Goal: Task Accomplishment & Management: Complete application form

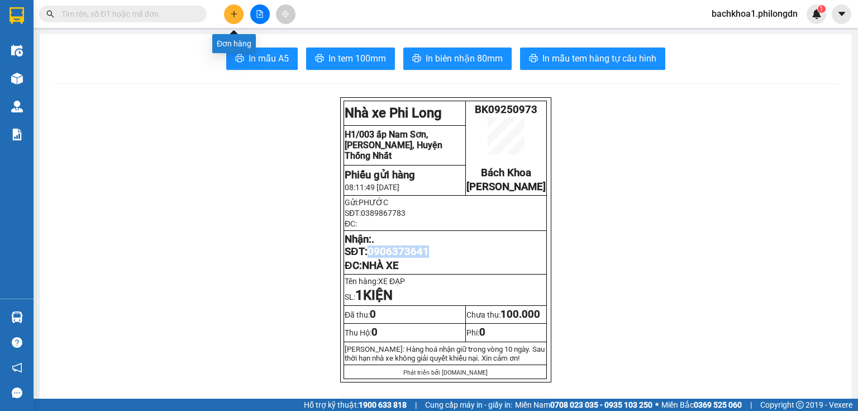
click at [235, 11] on icon "plus" at bounding box center [234, 14] width 8 height 8
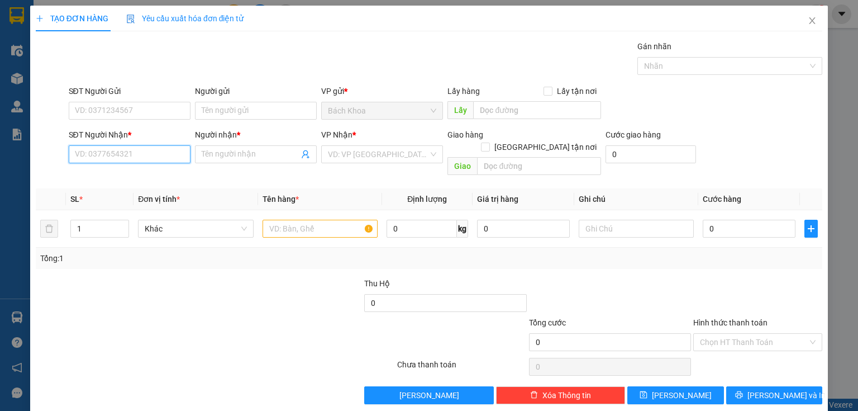
click at [171, 159] on input "SĐT Người Nhận *" at bounding box center [130, 154] width 122 height 18
type input "0906639169"
click at [177, 177] on div "0906639169 - BÌNH" at bounding box center [128, 176] width 107 height 12
type input "BÌNH"
type input "PHÚ CƯỜNG"
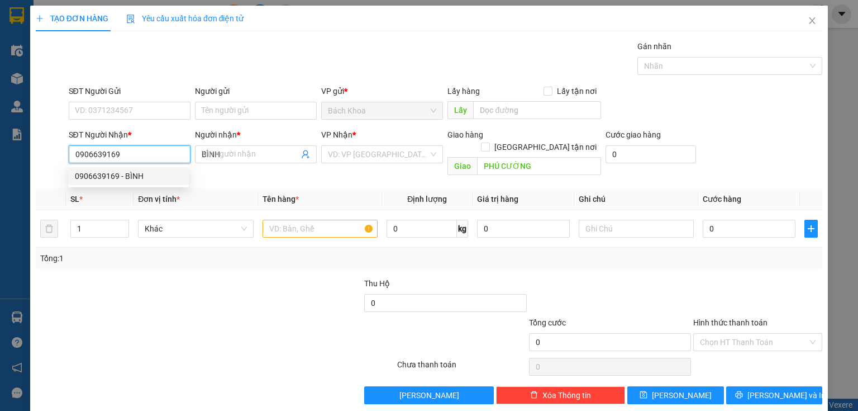
type input "30.000"
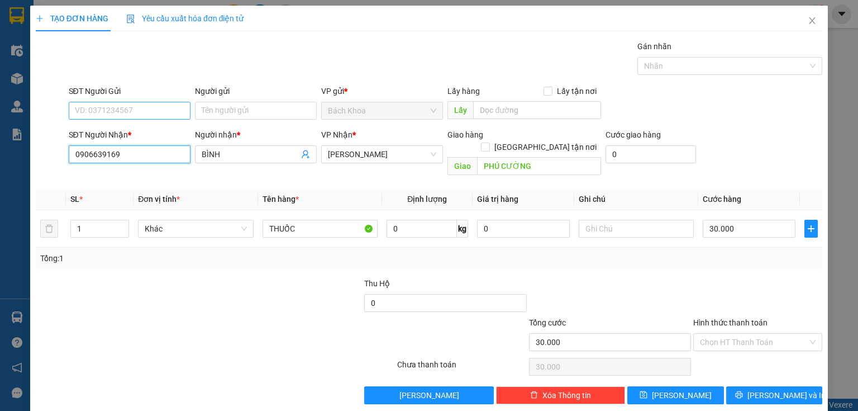
type input "0906639169"
click at [155, 110] on input "SĐT Người Gửi" at bounding box center [130, 111] width 122 height 18
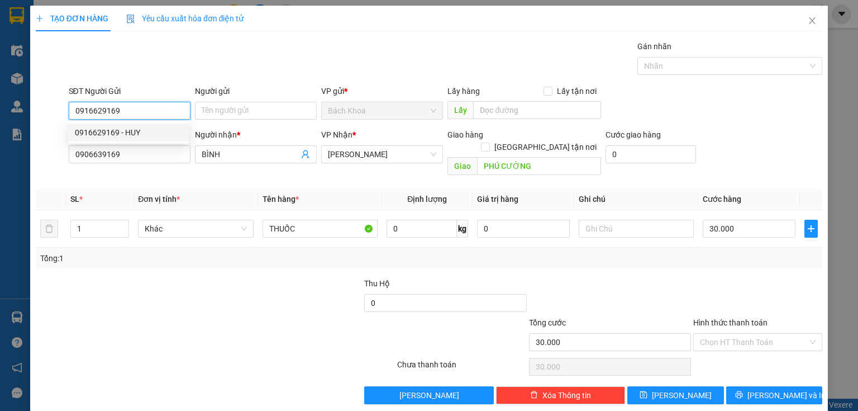
type input "0916629169"
click at [152, 278] on div at bounding box center [117, 296] width 164 height 39
click at [140, 105] on input "0916629169" at bounding box center [130, 111] width 122 height 18
click at [146, 130] on div "0916629169 - HUY" at bounding box center [128, 132] width 107 height 12
type input "HUY"
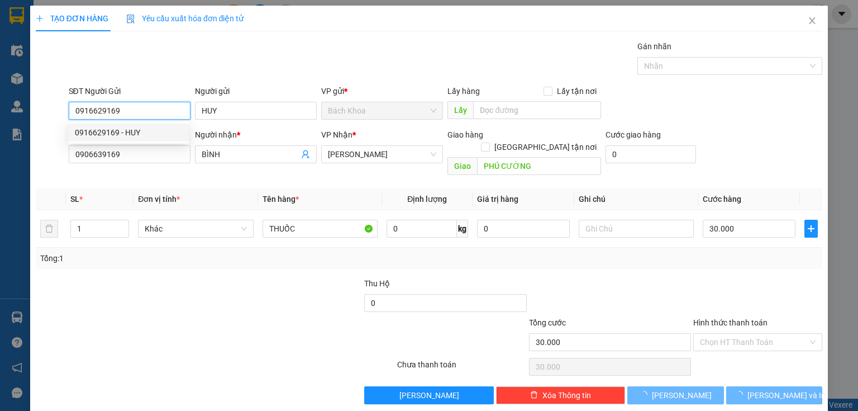
type input "40.000"
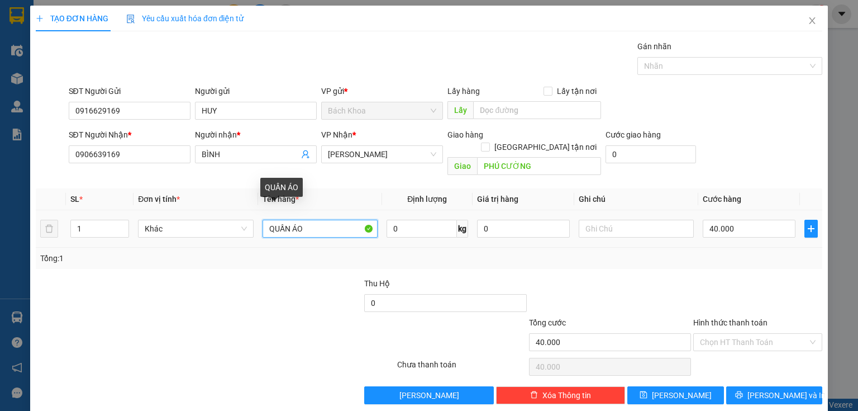
drag, startPoint x: 328, startPoint y: 218, endPoint x: 81, endPoint y: 246, distance: 248.5
click at [81, 246] on div "SL * Đơn vị tính * Tên hàng * Định lượng Giá trị hàng Ghi chú Cước hàng 1 Khác …" at bounding box center [429, 228] width 787 height 80
type input "BÁNH TRUNG THU"
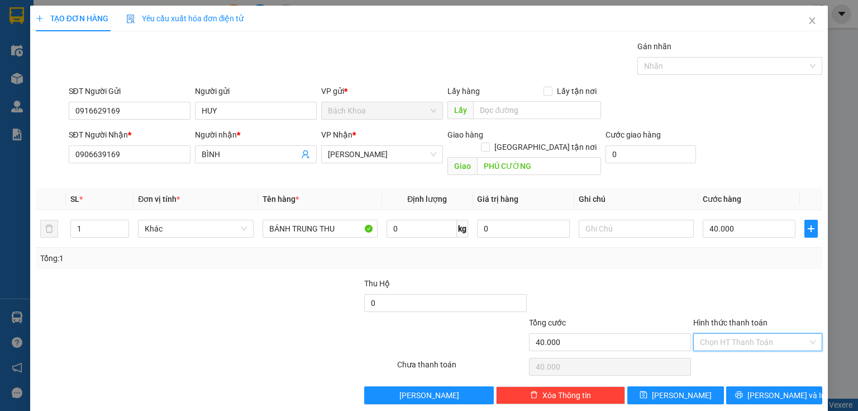
click at [787, 334] on input "Hình thức thanh toán" at bounding box center [754, 342] width 108 height 17
click at [792, 349] on div "Tại văn phòng" at bounding box center [751, 351] width 115 height 12
type input "0"
click at [798, 386] on button "[PERSON_NAME] và In" at bounding box center [774, 395] width 97 height 18
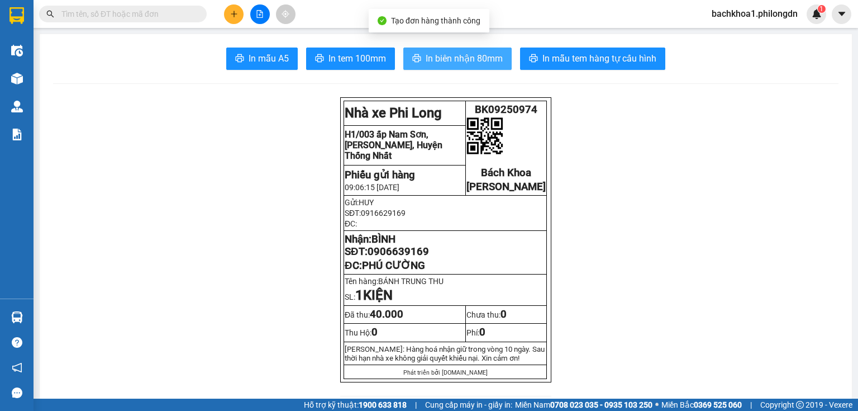
click at [419, 57] on button "In biên nhận 80mm" at bounding box center [457, 58] width 108 height 22
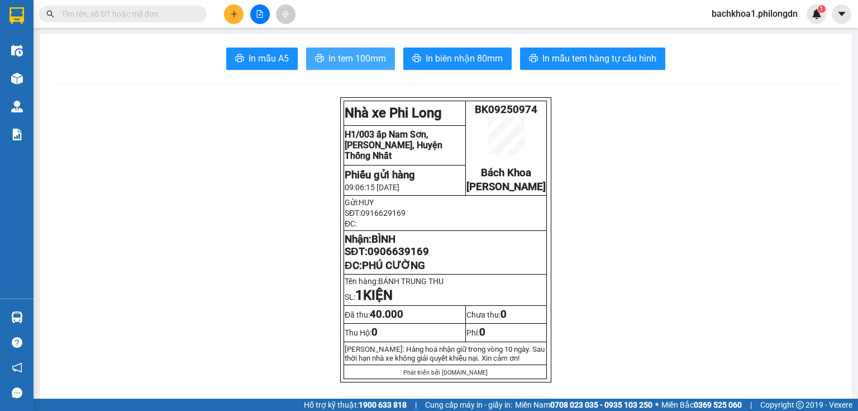
click at [337, 53] on span "In tem 100mm" at bounding box center [358, 58] width 58 height 14
click at [371, 53] on span "In tem 100mm" at bounding box center [358, 58] width 58 height 14
click at [416, 258] on span "0906639169" at bounding box center [398, 251] width 61 height 12
copy span "0906639169"
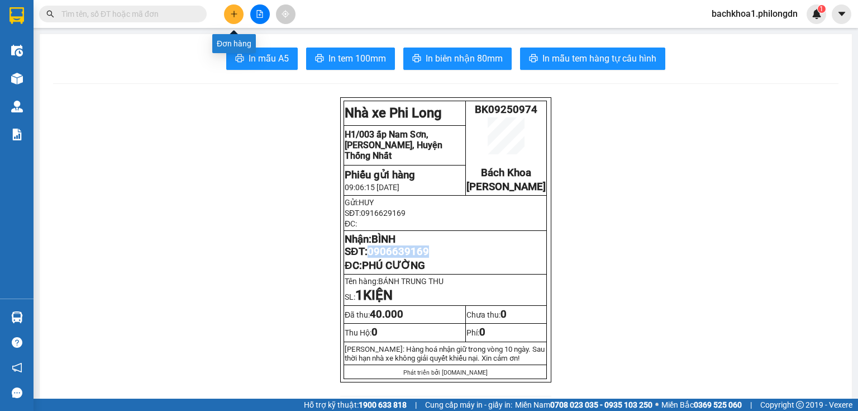
click at [236, 9] on button at bounding box center [234, 14] width 20 height 20
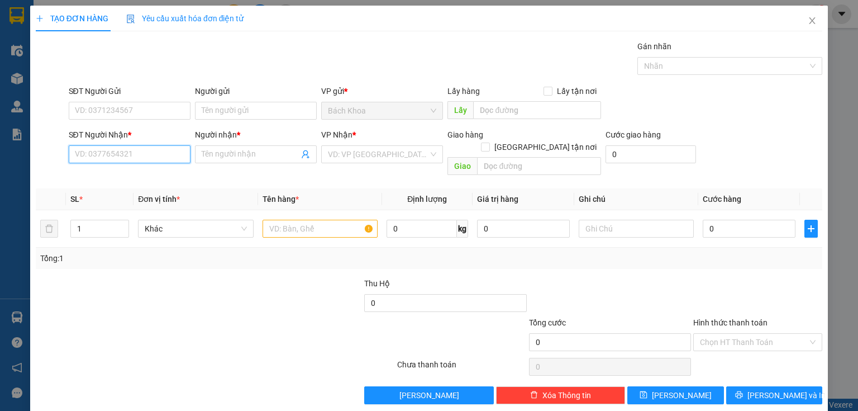
click at [137, 160] on input "SĐT Người Nhận *" at bounding box center [130, 154] width 122 height 18
click at [145, 148] on input "SĐT Người Nhận *" at bounding box center [130, 154] width 122 height 18
type input "0396950020"
click at [216, 155] on input "Người nhận *" at bounding box center [250, 154] width 97 height 12
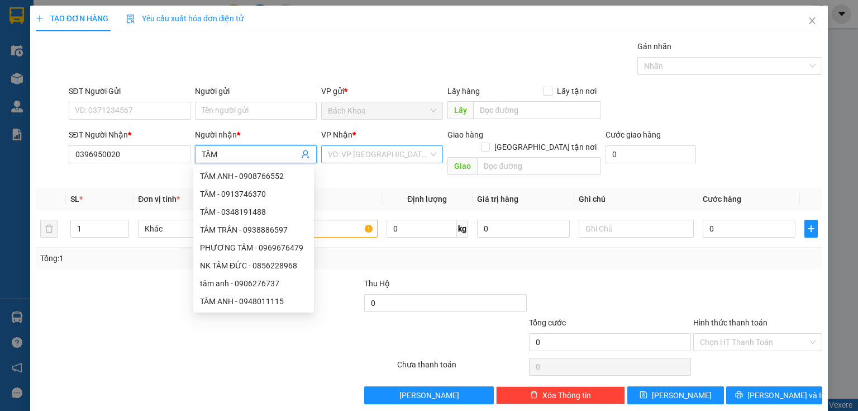
type input "TÂM"
click at [358, 159] on input "search" at bounding box center [378, 154] width 101 height 17
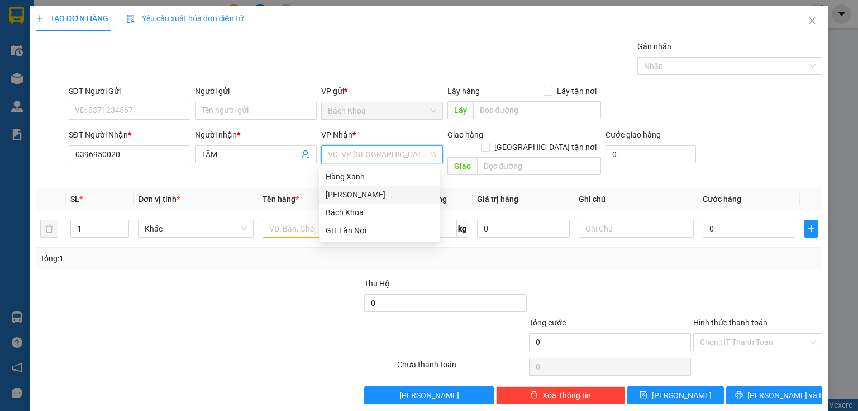
click at [362, 190] on div "[PERSON_NAME]" at bounding box center [379, 194] width 107 height 12
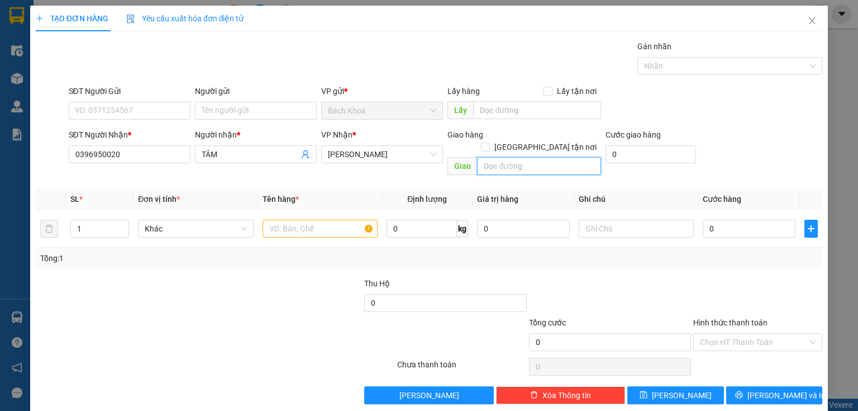
click at [494, 157] on input "text" at bounding box center [539, 166] width 124 height 18
type input "SUỐI NHO"
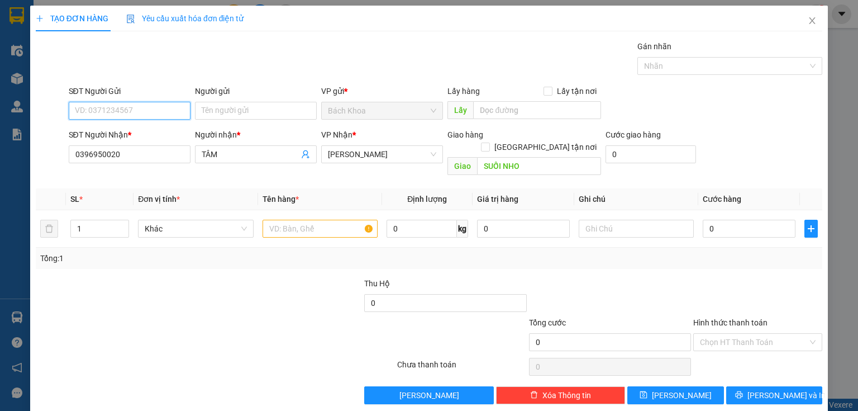
click at [121, 107] on input "SĐT Người Gửi" at bounding box center [130, 111] width 122 height 18
type input "2"
type input "0937680322"
click at [301, 220] on input "text" at bounding box center [320, 229] width 115 height 18
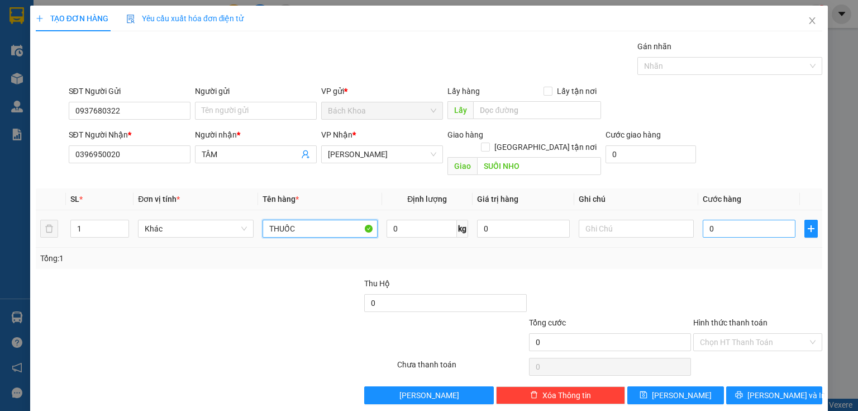
type input "THUỐC"
click at [739, 222] on input "0" at bounding box center [749, 229] width 93 height 18
type input "5"
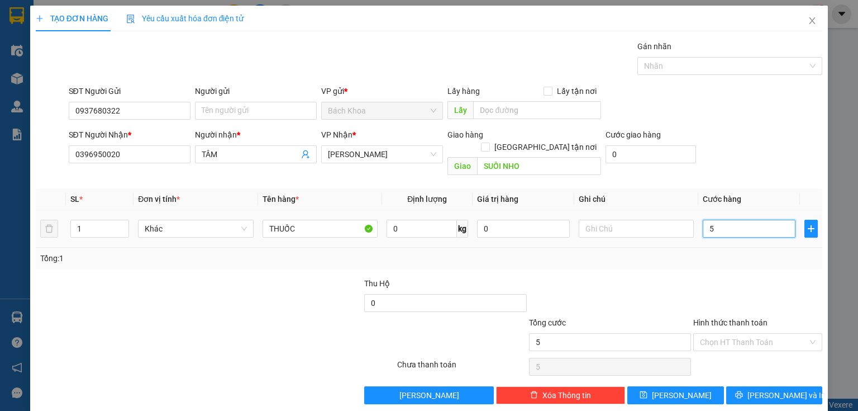
type input "50"
type input "500"
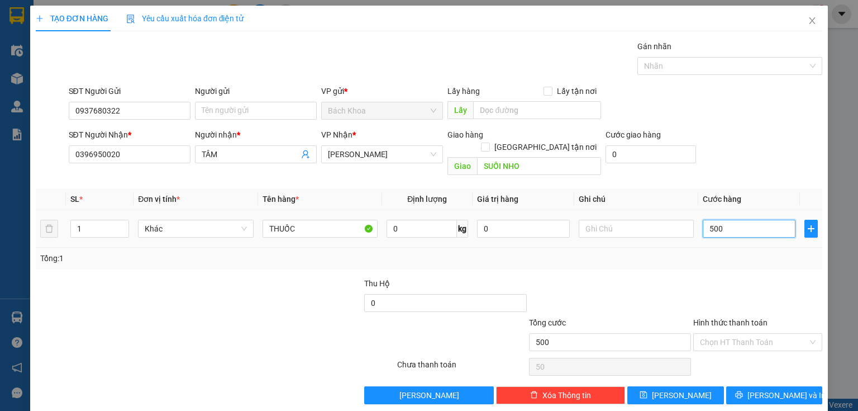
type input "500"
type input "5.000"
type input "50.000"
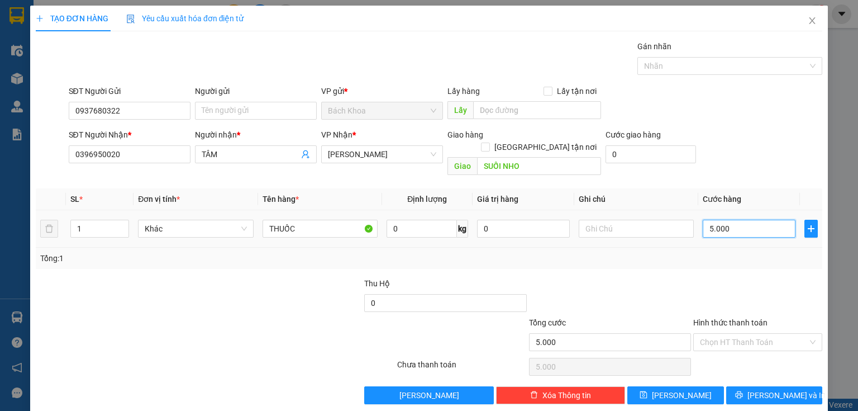
type input "50.000"
click at [789, 335] on input "Hình thức thanh toán" at bounding box center [754, 342] width 108 height 17
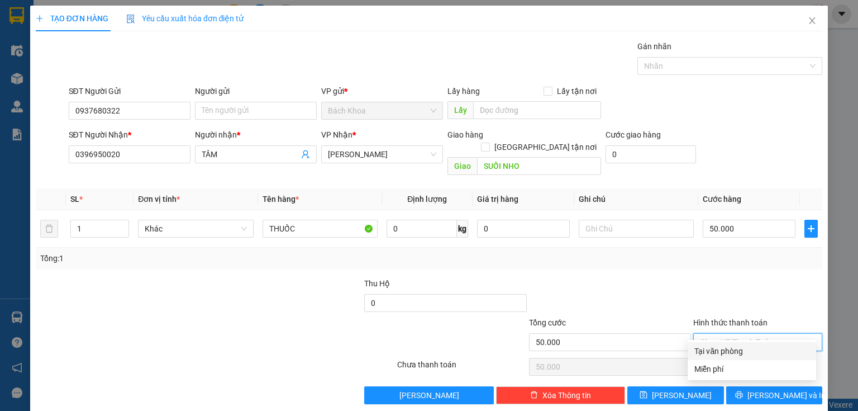
click at [796, 346] on div "Tại văn phòng" at bounding box center [751, 351] width 115 height 12
type input "0"
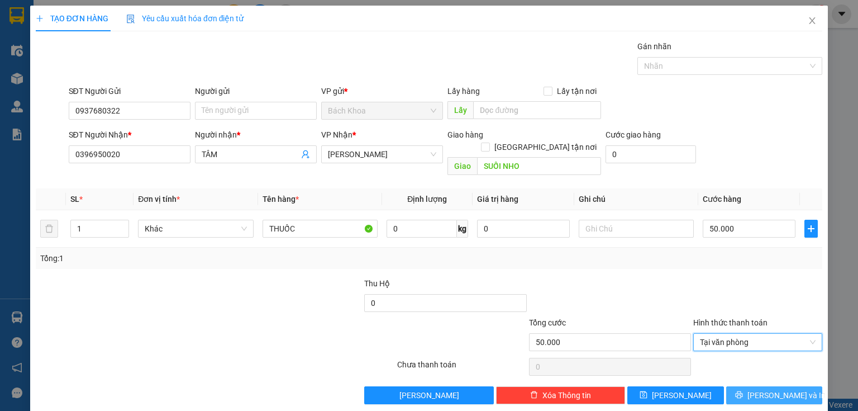
click at [798, 389] on button "[PERSON_NAME] và In" at bounding box center [774, 395] width 97 height 18
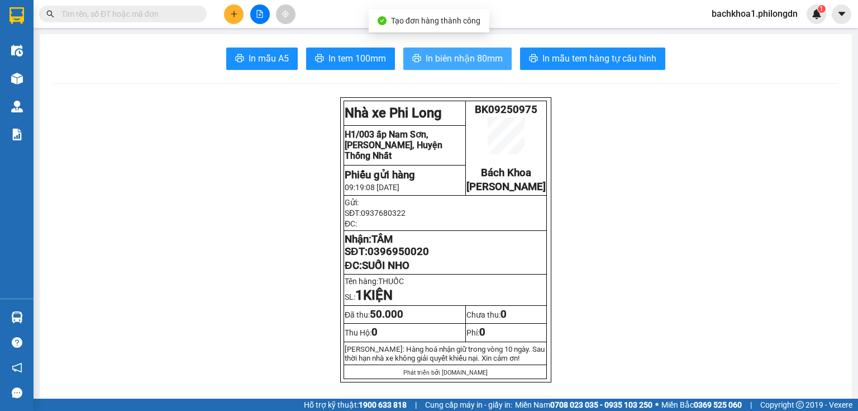
click at [458, 65] on button "In biên nhận 80mm" at bounding box center [457, 58] width 108 height 22
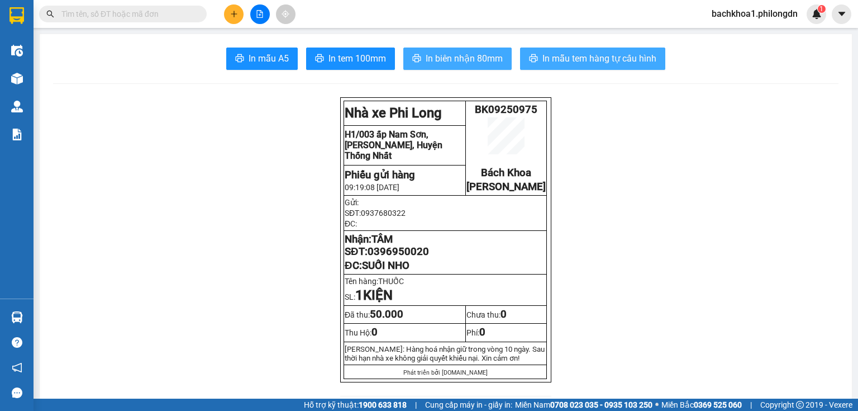
click at [469, 68] on button "In biên nhận 80mm" at bounding box center [457, 58] width 108 height 22
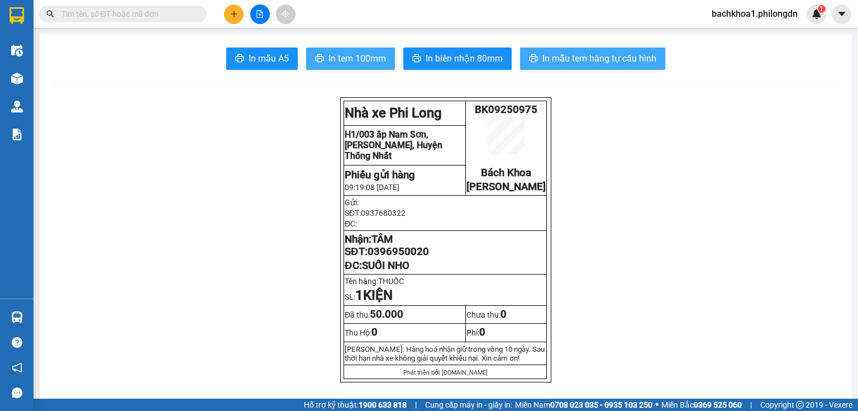
click at [366, 63] on span "In tem 100mm" at bounding box center [358, 58] width 58 height 14
click at [396, 258] on span "0396950020" at bounding box center [398, 251] width 61 height 12
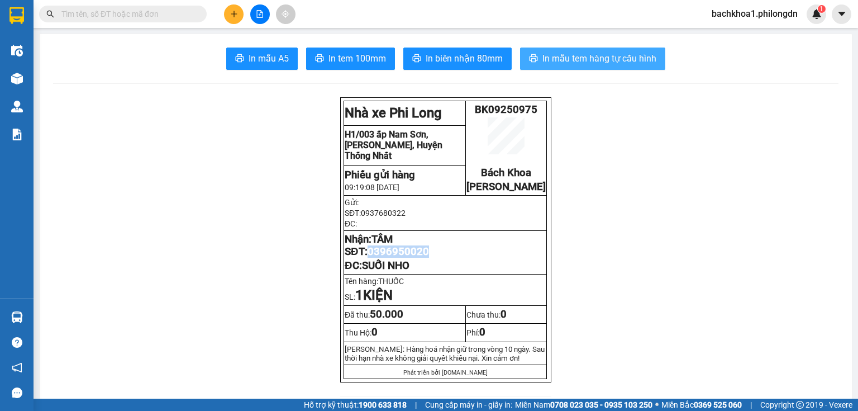
copy span "0396950020"
click at [232, 6] on button at bounding box center [234, 14] width 20 height 20
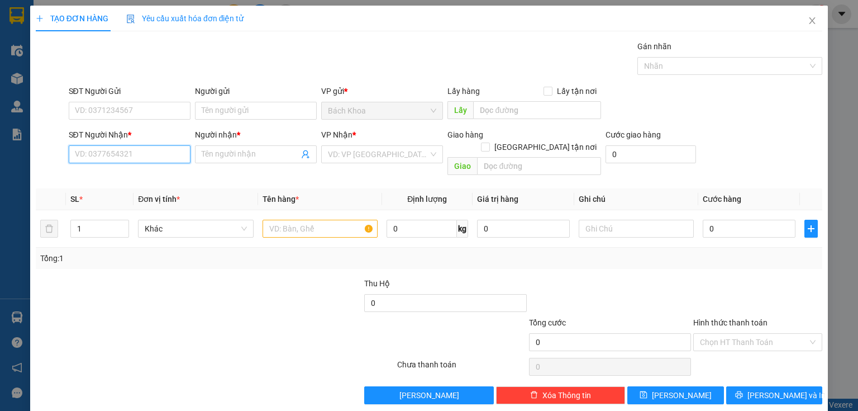
click at [143, 150] on input "SĐT Người Nhận *" at bounding box center [130, 154] width 122 height 18
drag, startPoint x: 150, startPoint y: 173, endPoint x: 152, endPoint y: 159, distance: 14.1
click at [152, 165] on div "0339560071 0339560071 - QUYỂN" at bounding box center [128, 176] width 121 height 22
click at [130, 173] on div "0339560071 - QUYỂN" at bounding box center [128, 176] width 107 height 12
type input "0339560071"
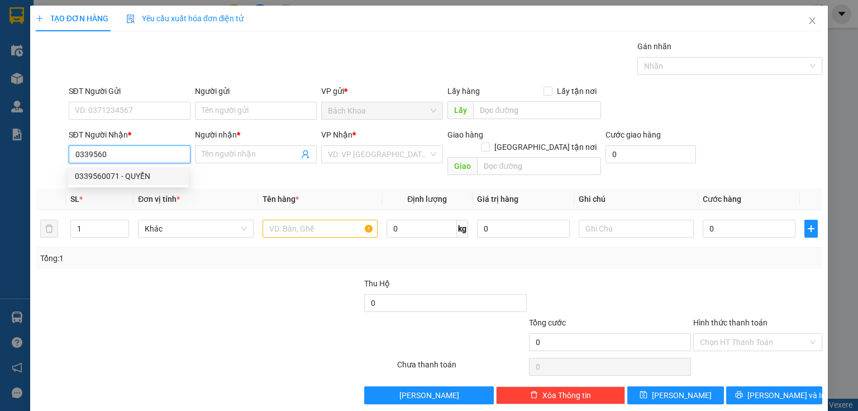
type input "QUYỂN"
type input "PHÚC NHẠC"
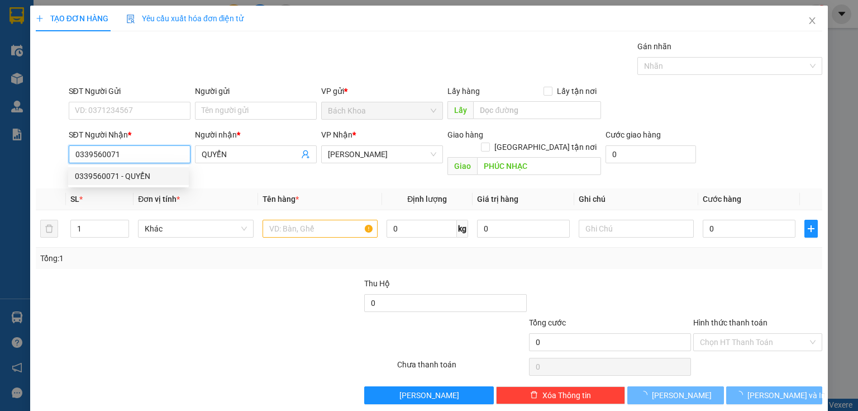
type input "50.000"
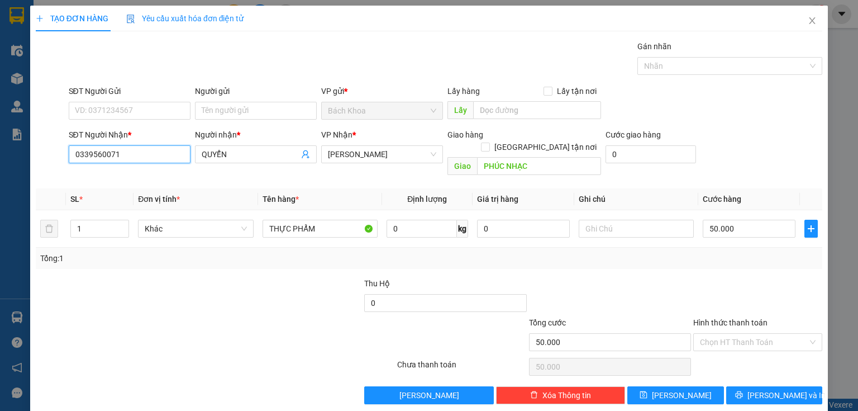
type input "0339560071"
drag, startPoint x: 137, startPoint y: 122, endPoint x: 139, endPoint y: 114, distance: 8.0
click at [139, 115] on div "SĐT Người Gửi VD: 0371234567" at bounding box center [130, 104] width 122 height 39
click at [139, 114] on input "SĐT Người Gửi" at bounding box center [130, 111] width 122 height 18
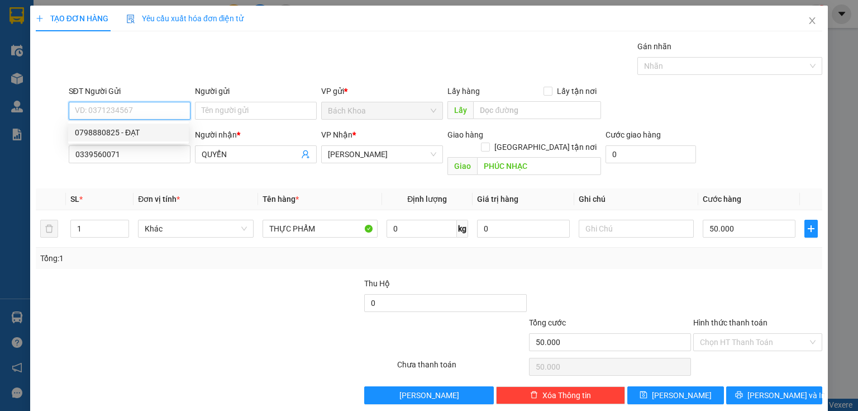
click at [144, 126] on div "0798880825 - ĐẠT" at bounding box center [128, 132] width 107 height 12
type input "0798880825"
type input "ĐẠT"
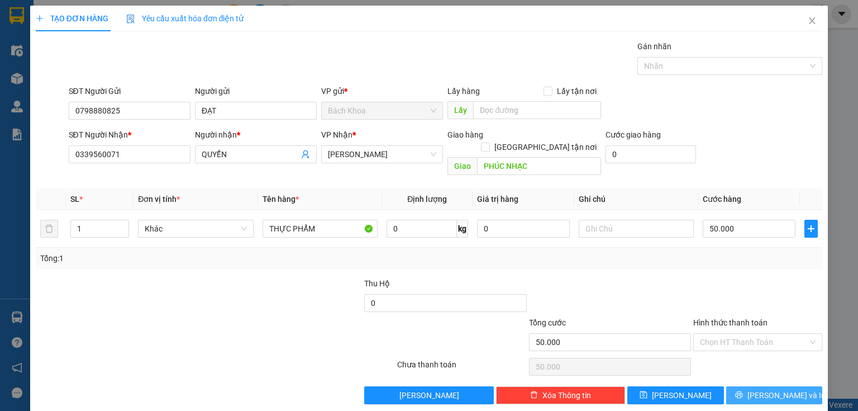
drag, startPoint x: 767, startPoint y: 379, endPoint x: 776, endPoint y: 380, distance: 9.0
click at [769, 389] on span "[PERSON_NAME] và In" at bounding box center [787, 395] width 78 height 12
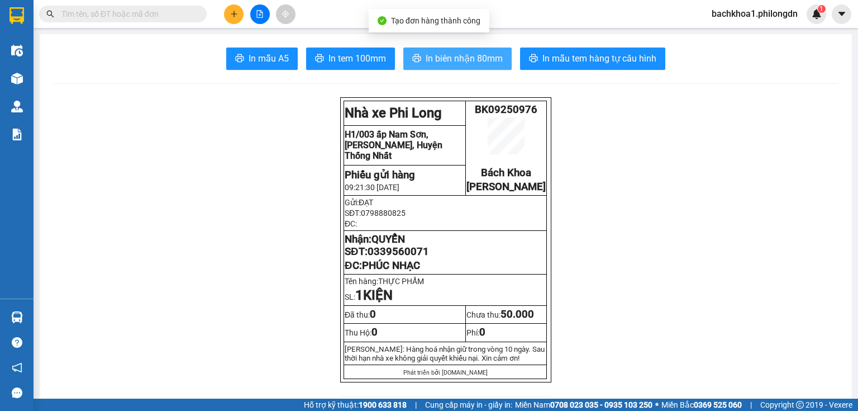
click at [456, 58] on span "In biên nhận 80mm" at bounding box center [464, 58] width 77 height 14
click at [486, 63] on button "In biên nhận 80mm" at bounding box center [457, 58] width 108 height 22
click at [486, 63] on span "In biên nhận 80mm" at bounding box center [464, 58] width 77 height 14
drag, startPoint x: 460, startPoint y: 55, endPoint x: 467, endPoint y: 61, distance: 9.5
click at [459, 55] on span "In biên nhận 80mm" at bounding box center [464, 58] width 77 height 14
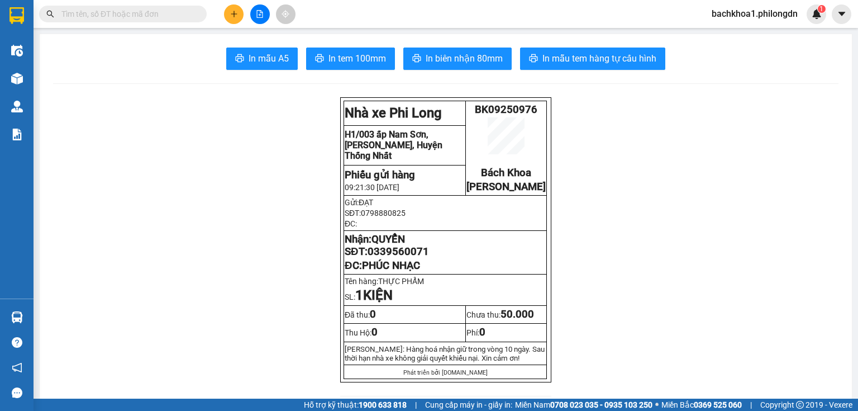
click at [333, 56] on span "In tem 100mm" at bounding box center [358, 58] width 58 height 14
click at [375, 63] on span "In tem 100mm" at bounding box center [358, 58] width 58 height 14
click at [413, 258] on span "0339560071" at bounding box center [398, 251] width 61 height 12
copy span "0339560071"
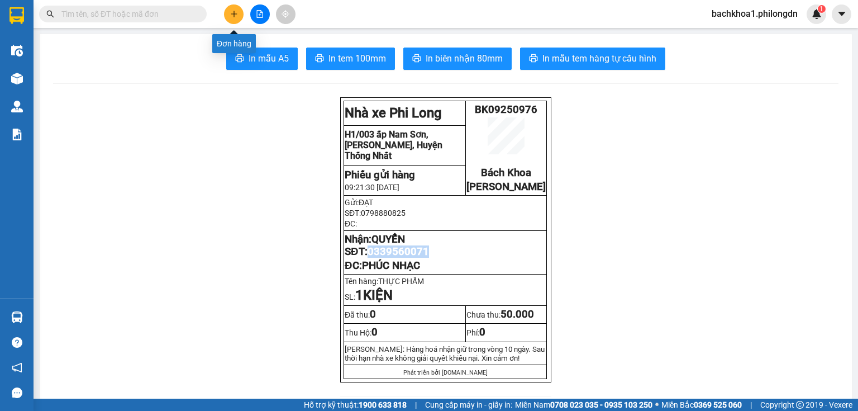
click at [229, 11] on button at bounding box center [234, 14] width 20 height 20
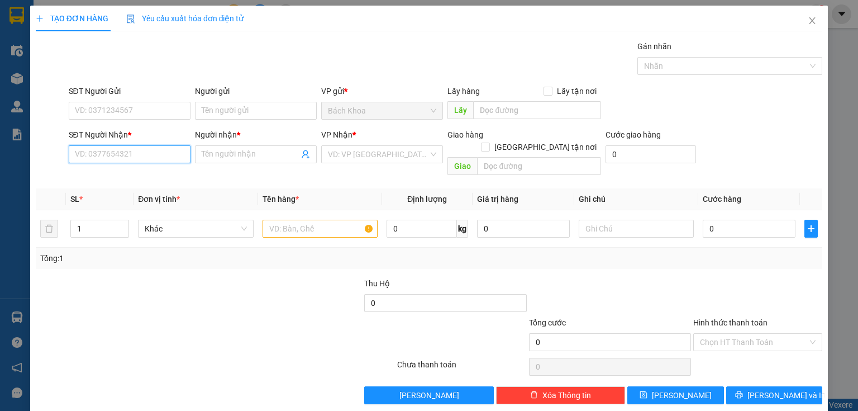
click at [158, 154] on input "SĐT Người Nhận *" at bounding box center [130, 154] width 122 height 18
type input "0979874409"
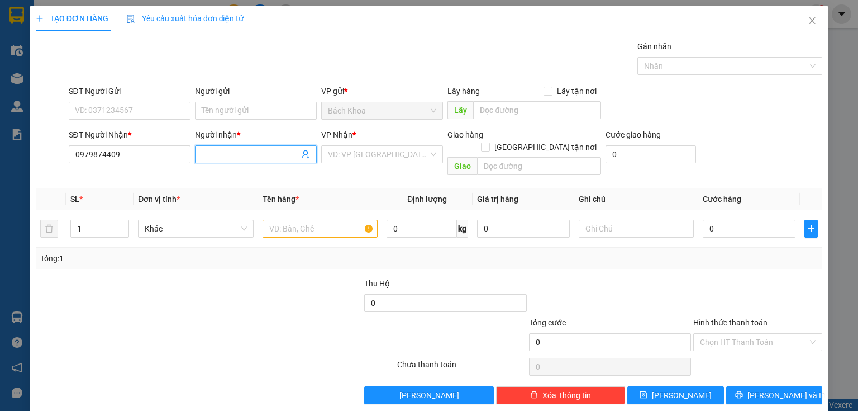
click at [223, 154] on input "Người nhận *" at bounding box center [250, 154] width 97 height 12
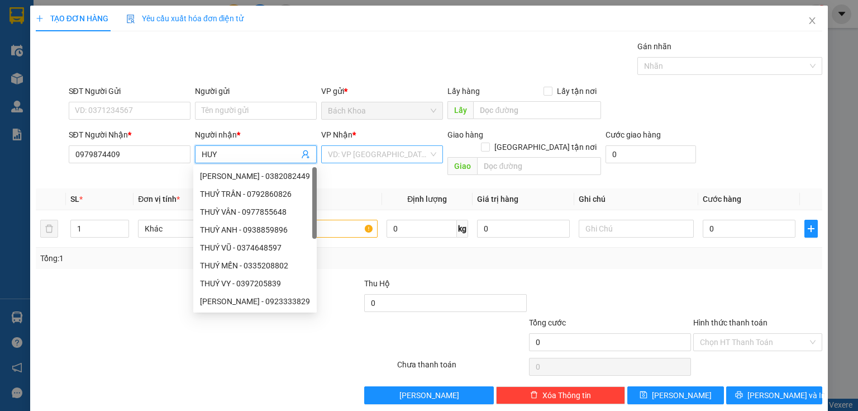
type input "HUY"
click at [370, 160] on input "search" at bounding box center [378, 154] width 101 height 17
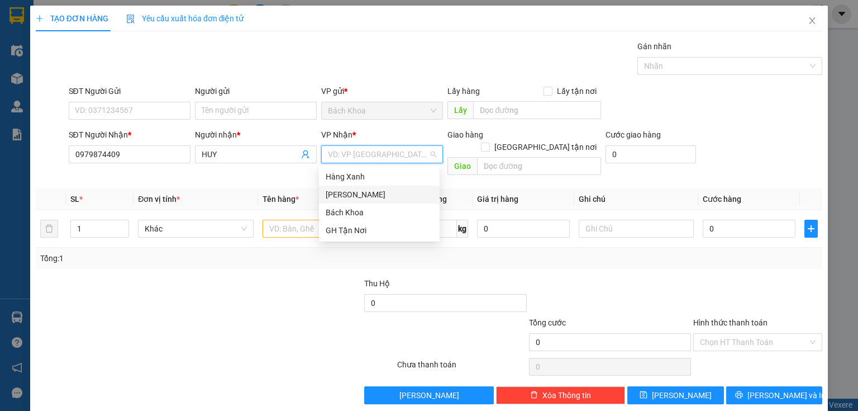
click at [371, 193] on div "[PERSON_NAME]" at bounding box center [379, 194] width 107 height 12
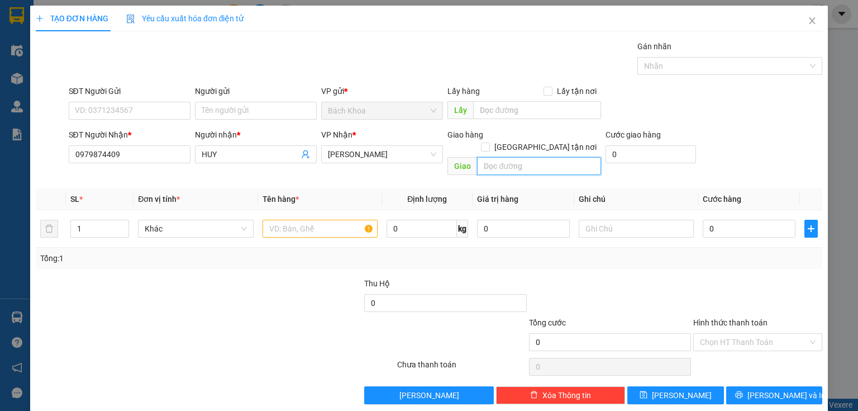
drag, startPoint x: 483, startPoint y: 154, endPoint x: 447, endPoint y: 164, distance: 37.1
click at [483, 157] on input "text" at bounding box center [539, 166] width 124 height 18
type input "SUỐI NHO"
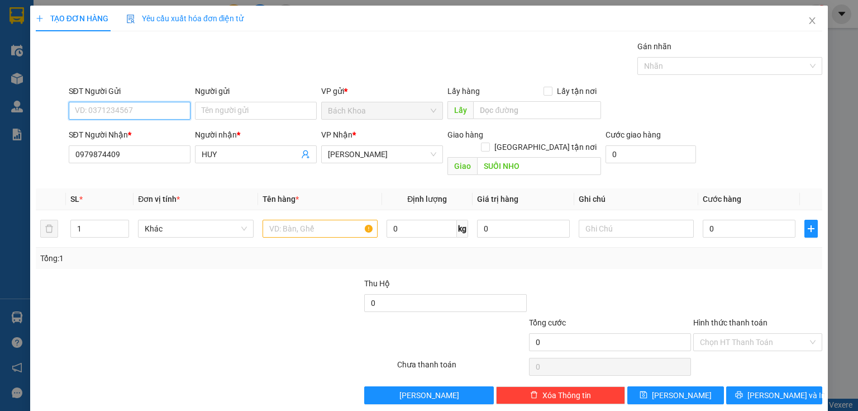
click at [146, 110] on input "SĐT Người Gửi" at bounding box center [130, 111] width 122 height 18
type input "0933505095"
click at [314, 220] on input "text" at bounding box center [320, 229] width 115 height 18
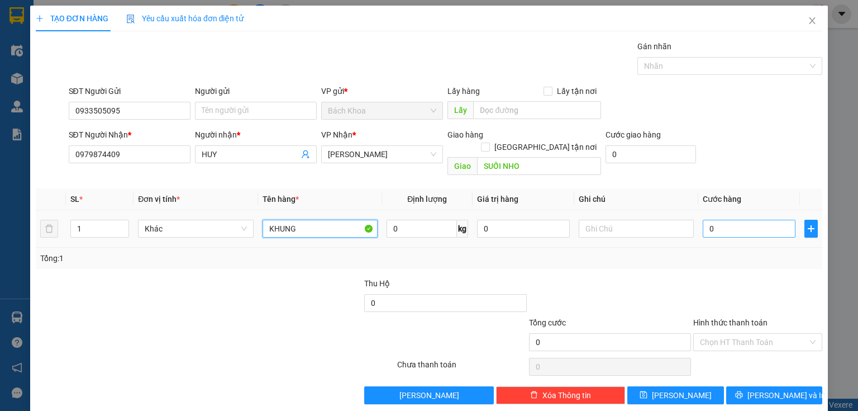
type input "KHUNG"
drag, startPoint x: 738, startPoint y: 220, endPoint x: 738, endPoint y: 204, distance: 15.1
click at [739, 220] on input "0" at bounding box center [749, 229] width 93 height 18
type input "4"
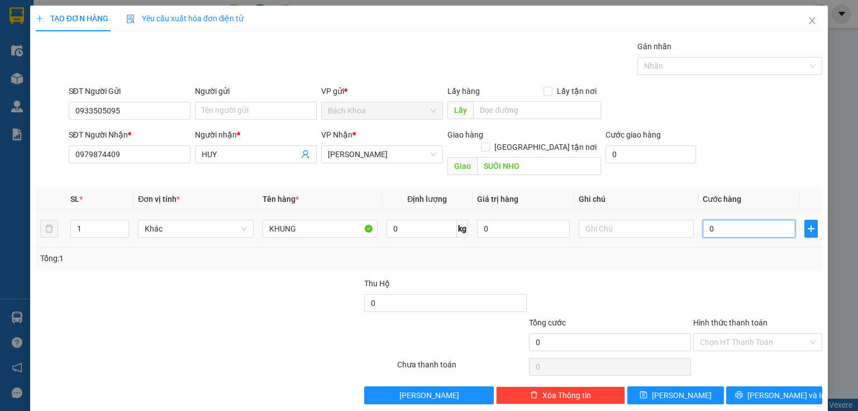
type input "4"
type input "40"
type input "400"
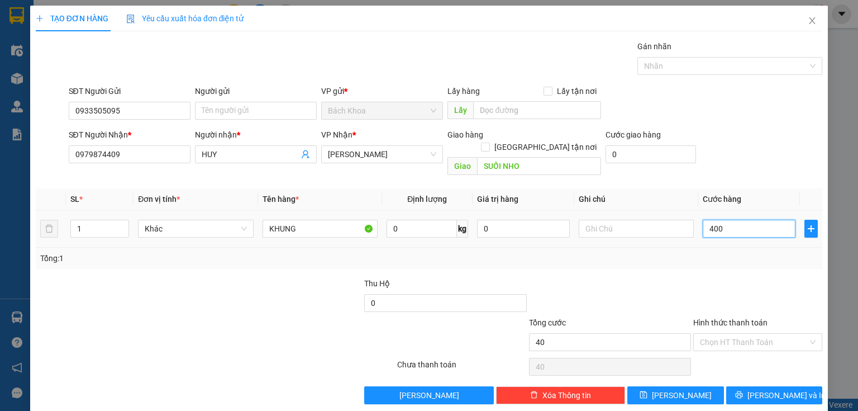
type input "400"
type input "4.000"
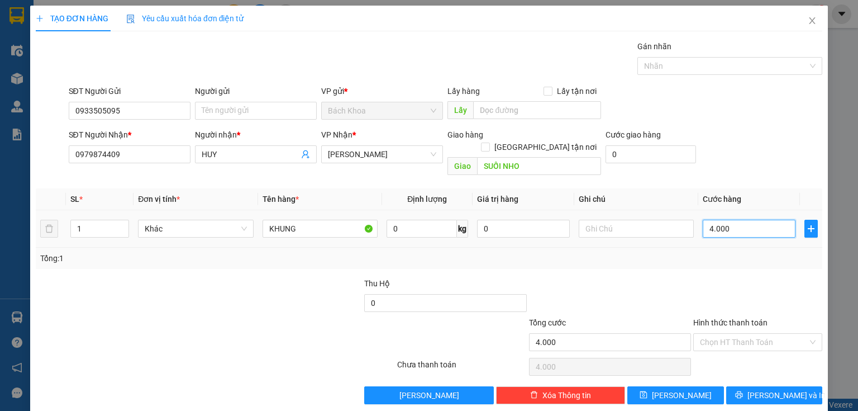
type input "40.000"
click at [782, 334] on input "Hình thức thanh toán" at bounding box center [754, 342] width 108 height 17
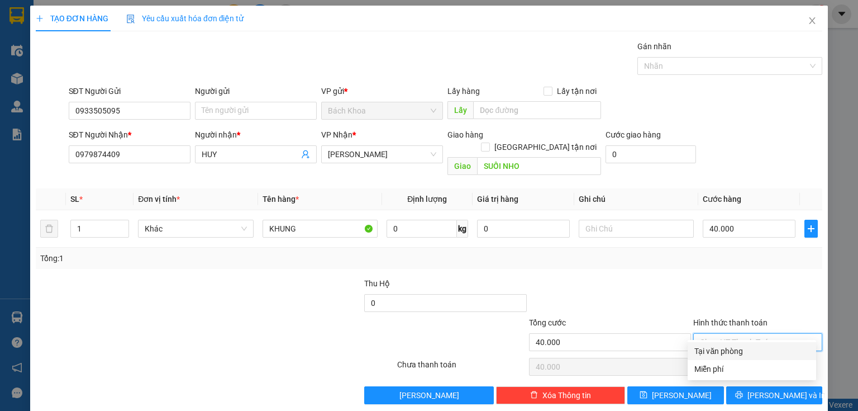
click at [787, 346] on div "Tại văn phòng" at bounding box center [751, 351] width 115 height 12
type input "0"
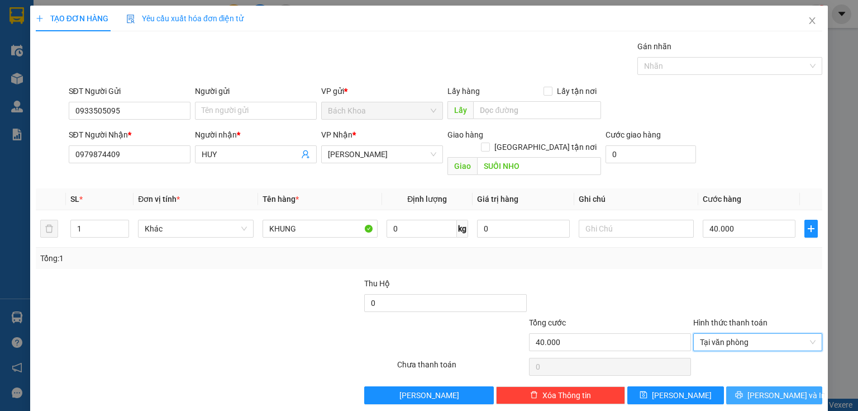
click at [800, 386] on button "[PERSON_NAME] và In" at bounding box center [774, 395] width 97 height 18
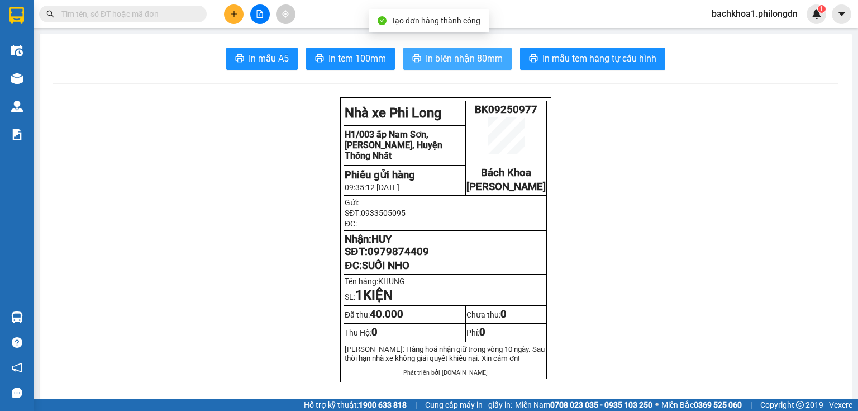
click at [460, 57] on span "In biên nhận 80mm" at bounding box center [464, 58] width 77 height 14
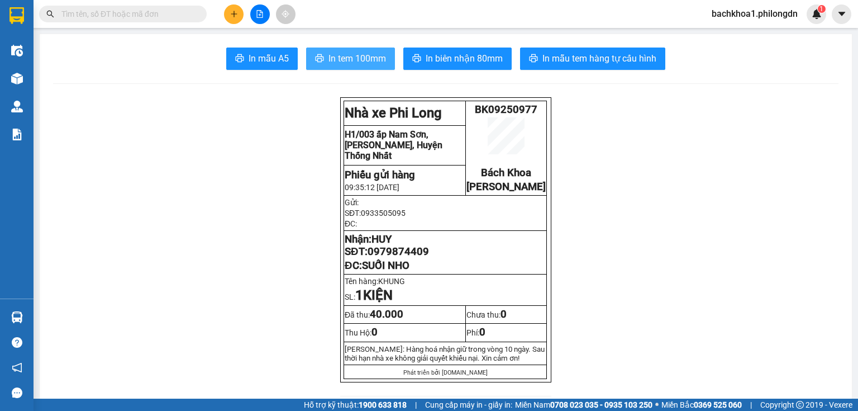
click at [372, 64] on span "In tem 100mm" at bounding box center [358, 58] width 58 height 14
click at [399, 258] on span "0979874409" at bounding box center [398, 251] width 61 height 12
click at [234, 12] on icon "plus" at bounding box center [234, 14] width 1 height 6
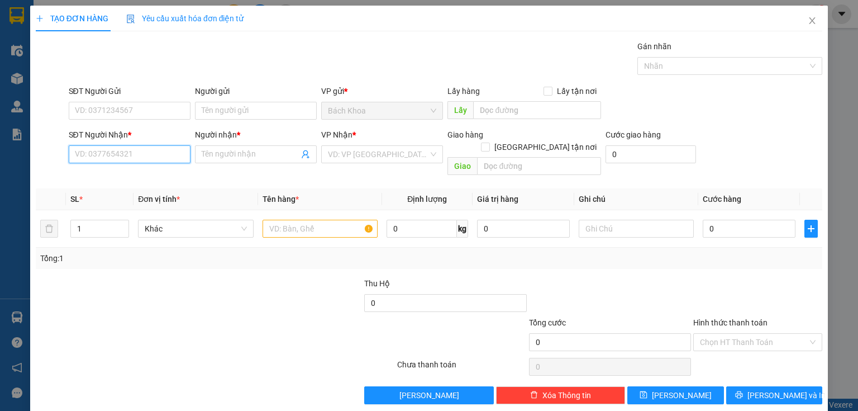
click at [168, 153] on input "SĐT Người Nhận *" at bounding box center [130, 154] width 122 height 18
type input "0962437097"
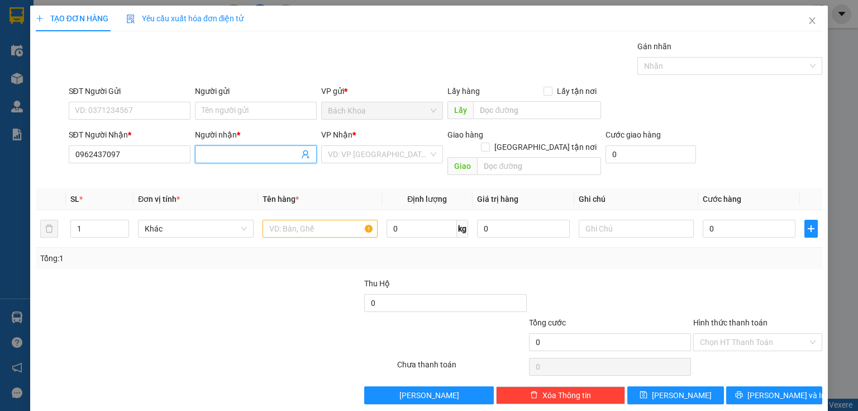
click at [232, 154] on input "Người nhận *" at bounding box center [250, 154] width 97 height 12
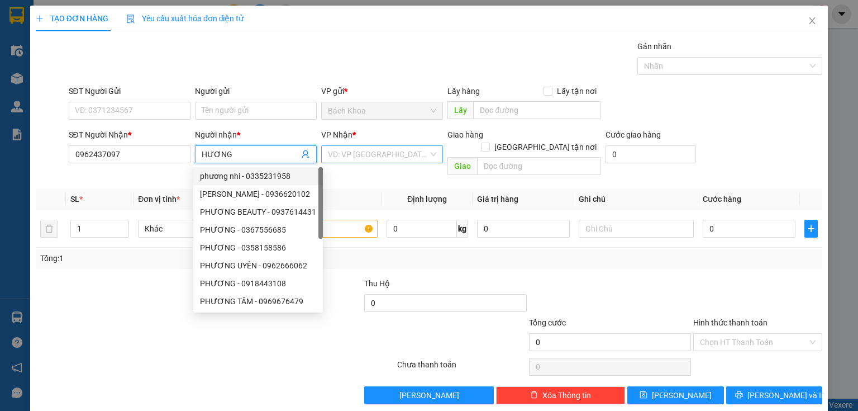
type input "HƯƠNG"
click at [365, 154] on input "search" at bounding box center [378, 154] width 101 height 17
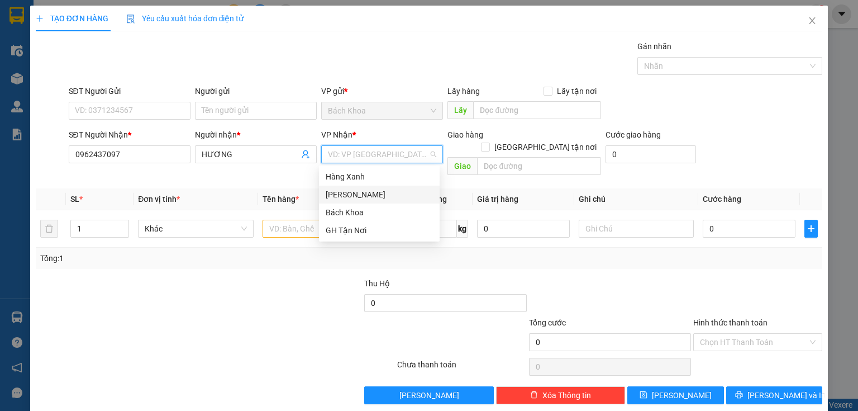
click at [385, 192] on div "[PERSON_NAME]" at bounding box center [379, 194] width 107 height 12
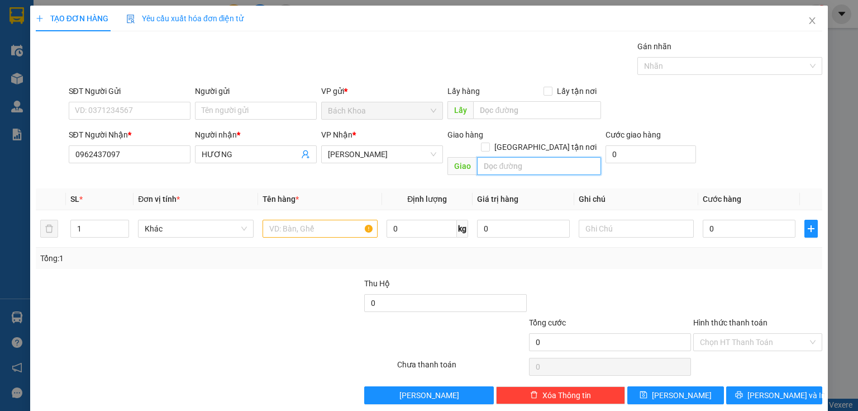
click at [493, 157] on input "text" at bounding box center [539, 166] width 124 height 18
type input "[PERSON_NAME]"
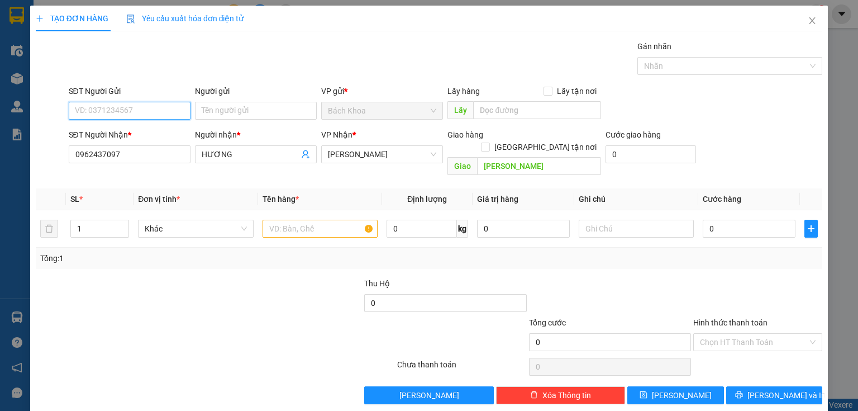
click at [149, 109] on input "SĐT Người Gửi" at bounding box center [130, 111] width 122 height 18
type input "0932726322"
click at [287, 222] on input "text" at bounding box center [320, 229] width 115 height 18
type input "2"
click at [121, 224] on icon "up" at bounding box center [123, 226] width 4 height 4
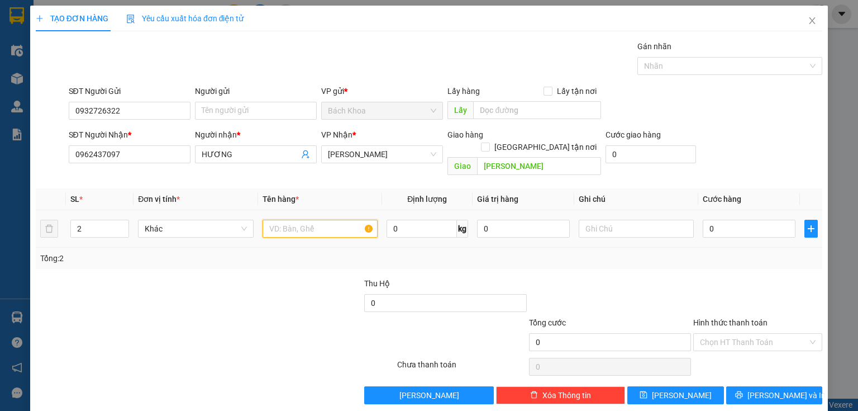
click at [284, 220] on input "text" at bounding box center [320, 229] width 115 height 18
type input "KHÔ"
click at [738, 220] on input "0" at bounding box center [749, 229] width 93 height 18
type input "8"
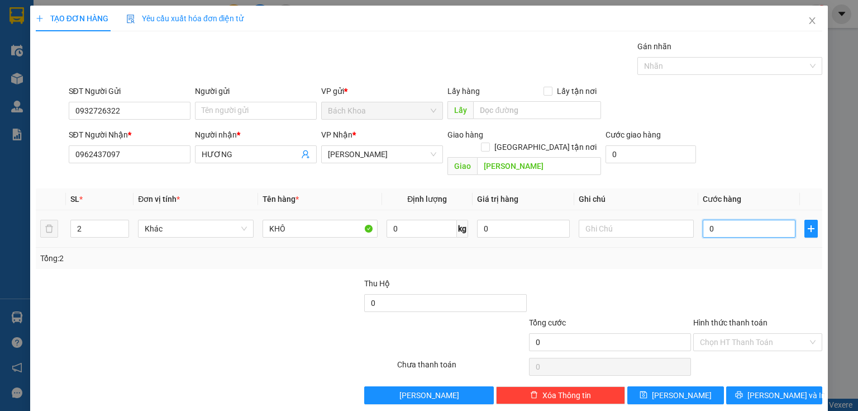
type input "8"
type input "80"
type input "800"
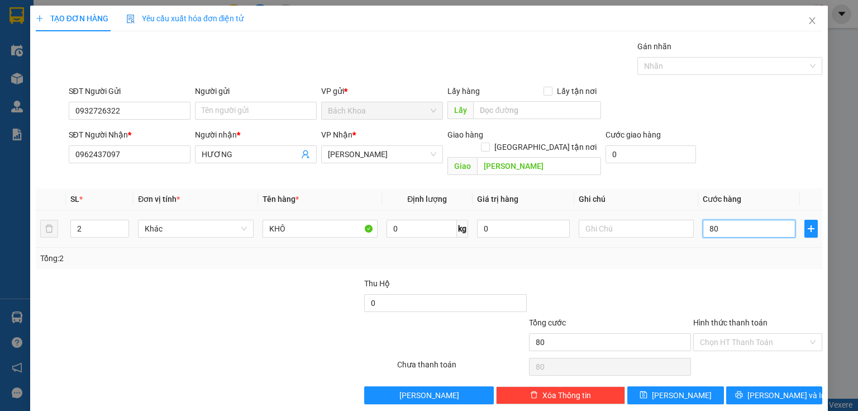
type input "800"
type input "8.000"
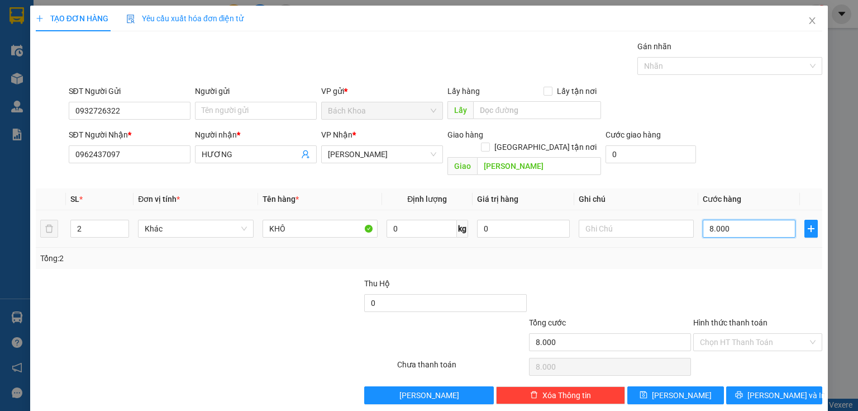
type input "80.000"
click at [795, 386] on button "[PERSON_NAME] và In" at bounding box center [774, 395] width 97 height 18
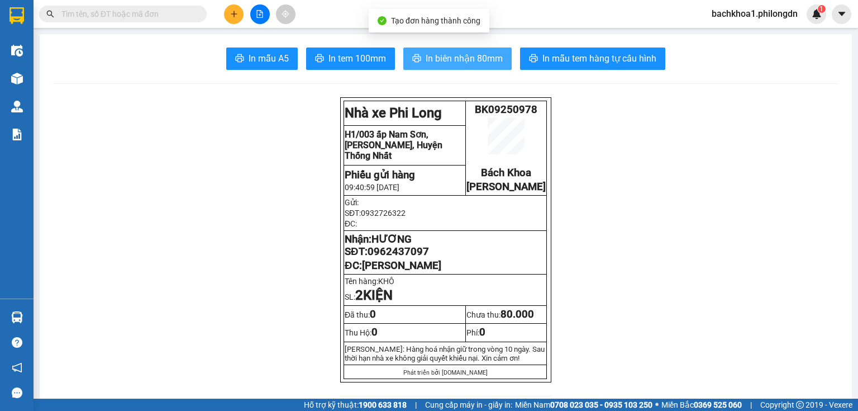
click at [474, 64] on span "In biên nhận 80mm" at bounding box center [464, 58] width 77 height 14
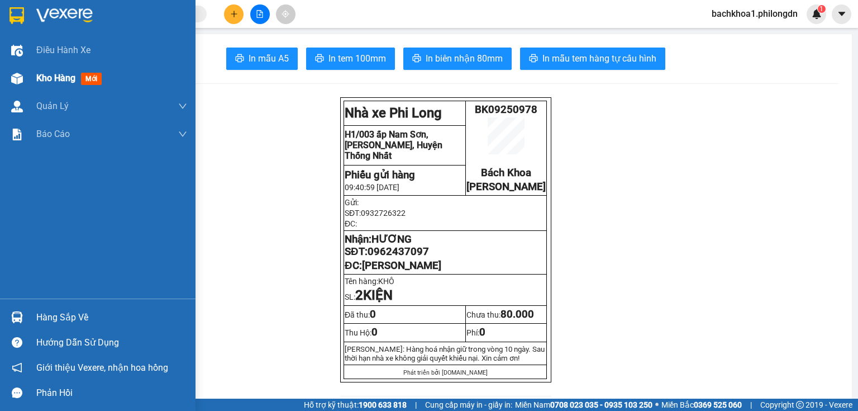
click at [83, 76] on span "mới" at bounding box center [91, 79] width 21 height 12
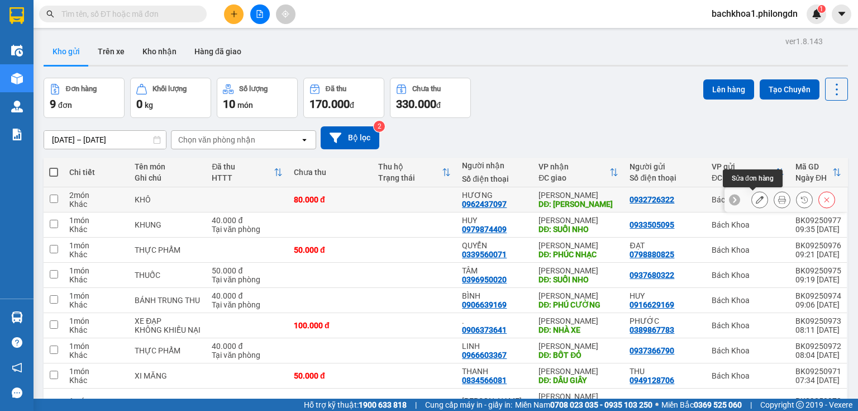
click at [756, 200] on icon at bounding box center [760, 200] width 8 height 8
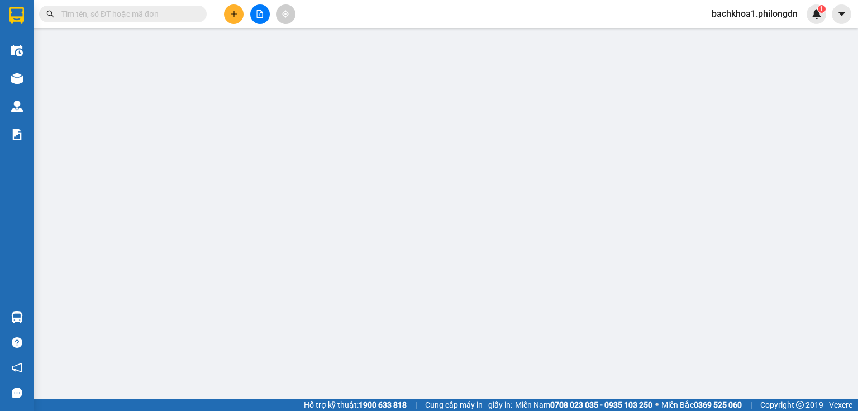
type input "0932726322"
type input "0962437097"
type input "HƯƠNG"
type input "[PERSON_NAME]"
type input "80.000"
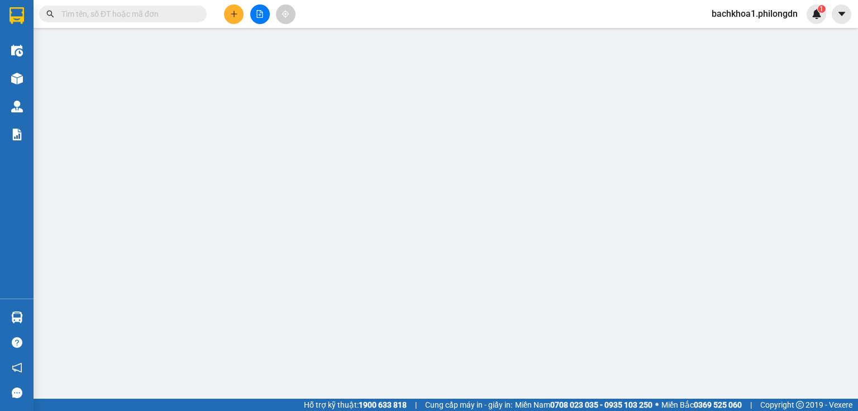
type input "80.000"
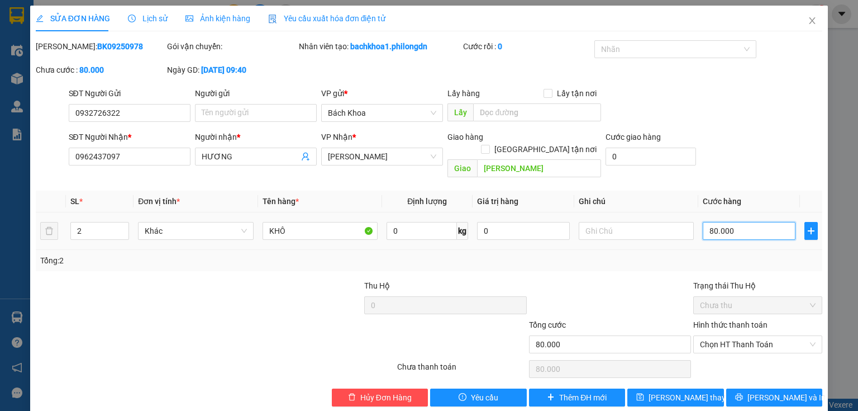
click at [749, 222] on input "80.000" at bounding box center [749, 231] width 93 height 18
type input "6"
type input "60"
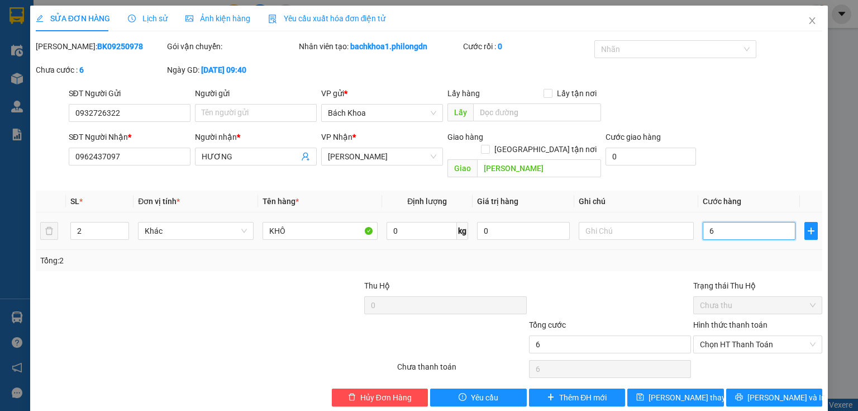
type input "60"
type input "600"
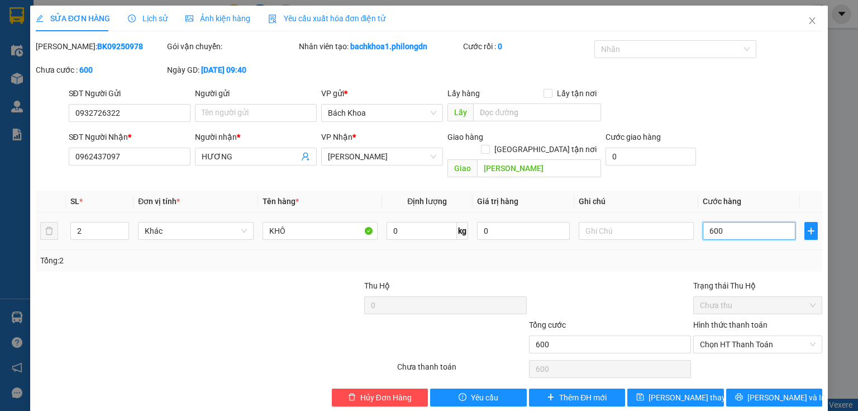
type input "6.000"
type input "60.000"
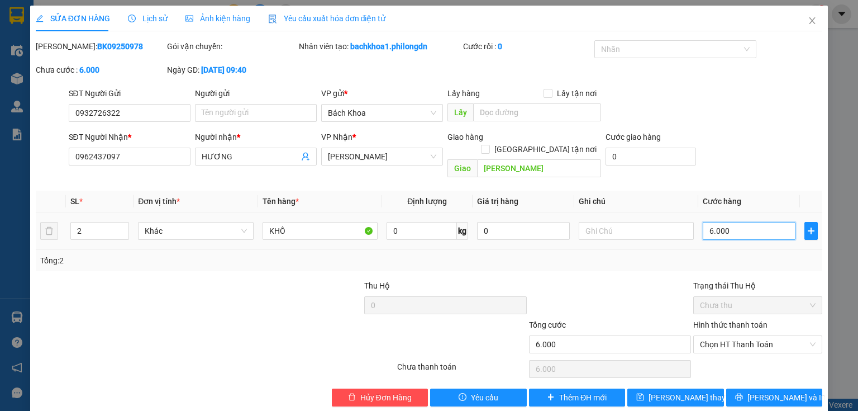
type input "60.000"
click at [770, 374] on div "Total Paid Fee 0 Total UnPaid Fee 80.000 Cash Collection Total Fee Mã ĐH: BK092…" at bounding box center [429, 223] width 787 height 366
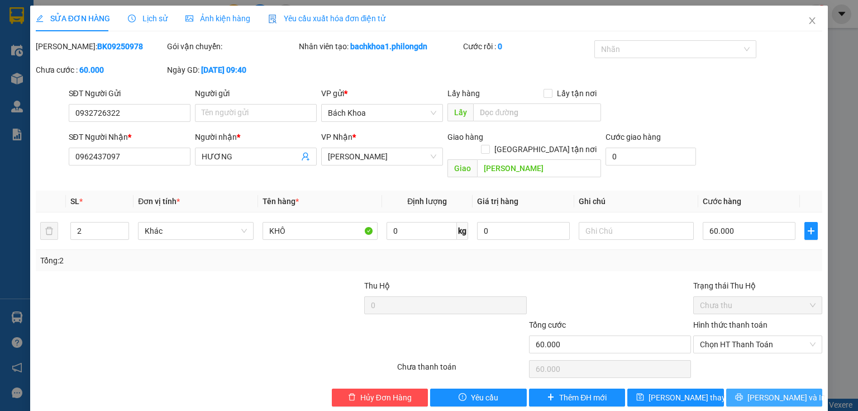
click at [777, 391] on span "[PERSON_NAME] và In" at bounding box center [787, 397] width 78 height 12
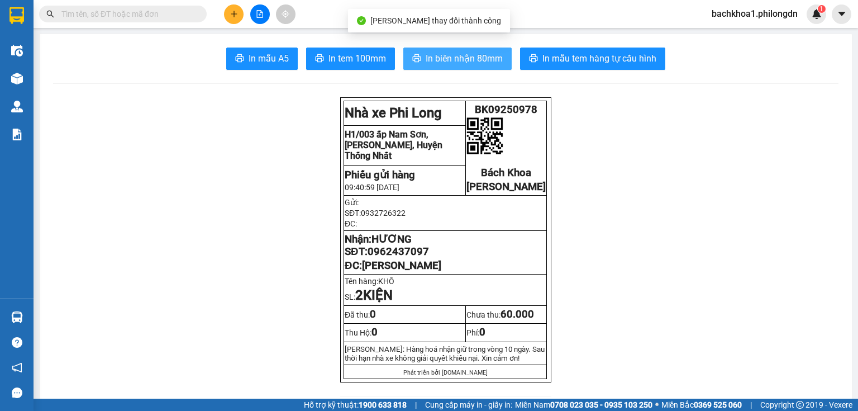
click at [465, 64] on span "In biên nhận 80mm" at bounding box center [464, 58] width 77 height 14
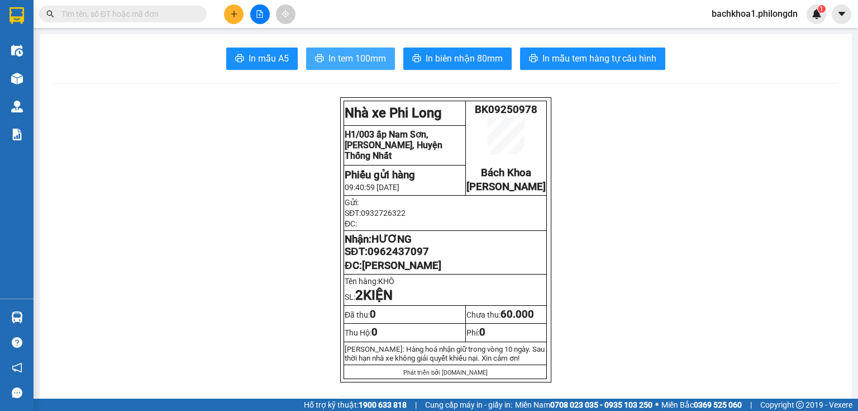
click at [367, 47] on button "In tem 100mm" at bounding box center [350, 58] width 89 height 22
click at [398, 258] on span "0962437097" at bounding box center [398, 251] width 61 height 12
drag, startPoint x: 378, startPoint y: 245, endPoint x: 394, endPoint y: 264, distance: 25.8
click at [394, 258] on span "0962437097" at bounding box center [398, 251] width 61 height 12
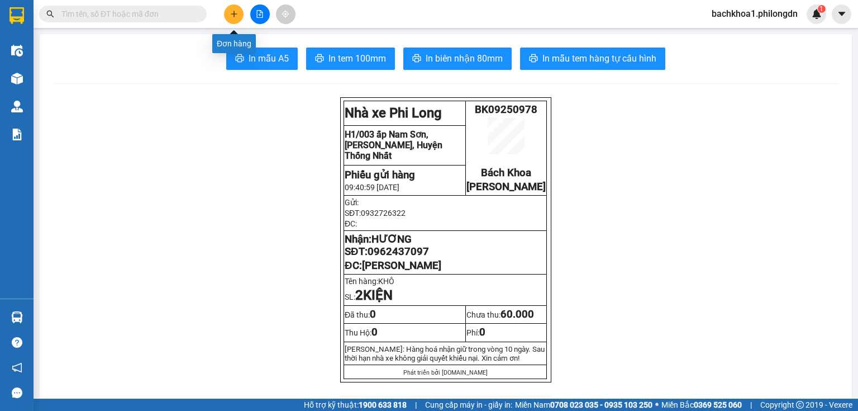
click at [237, 9] on button at bounding box center [234, 14] width 20 height 20
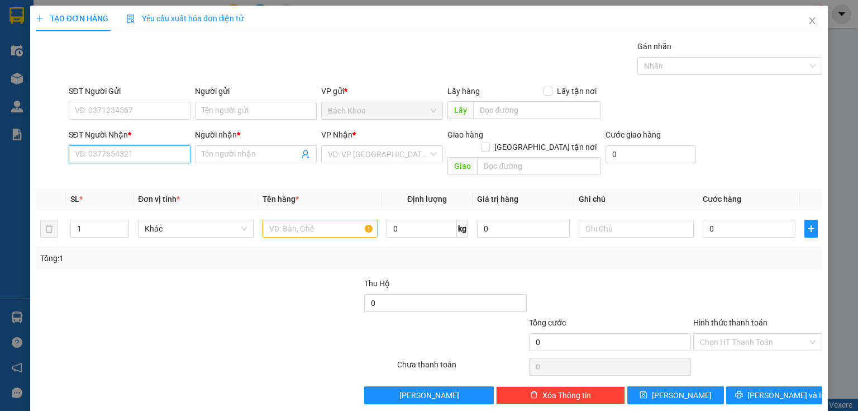
click at [163, 154] on input "SĐT Người Nhận *" at bounding box center [130, 154] width 122 height 18
type input "0981678118"
click at [134, 168] on div "0981678118 - LONG" at bounding box center [128, 176] width 121 height 18
type input "LONG"
type input "PHÚ TÚC"
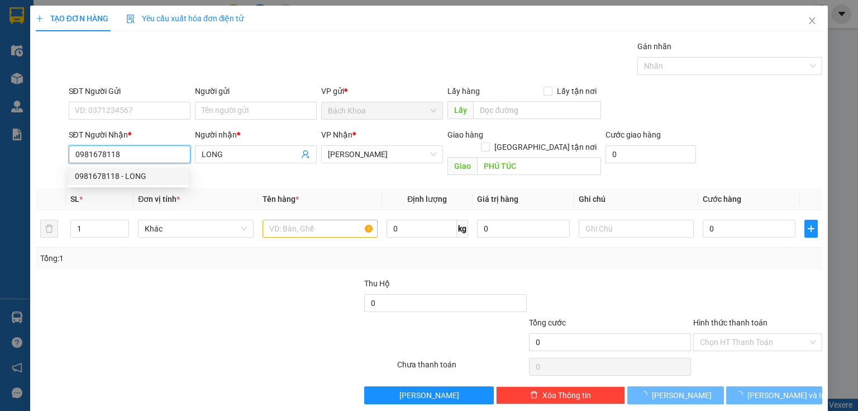
type input "30.000"
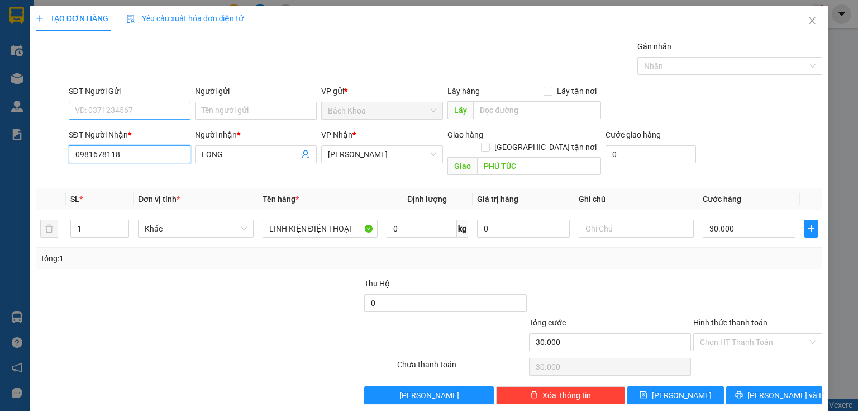
type input "0981678118"
click at [134, 110] on input "SĐT Người Gửi" at bounding box center [130, 111] width 122 height 18
type input "0933852013"
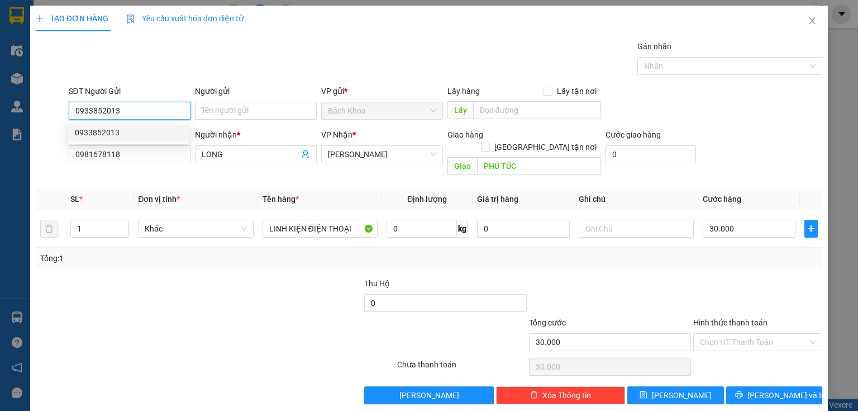
click at [116, 131] on div "0933852013" at bounding box center [128, 132] width 107 height 12
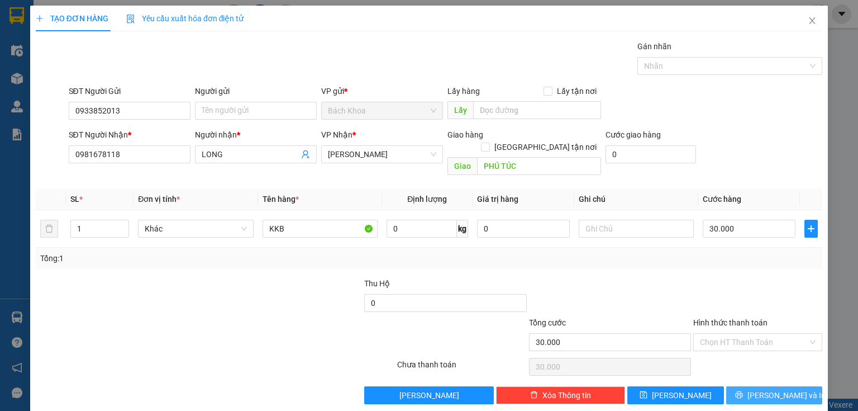
click at [743, 391] on icon "printer" at bounding box center [738, 394] width 7 height 7
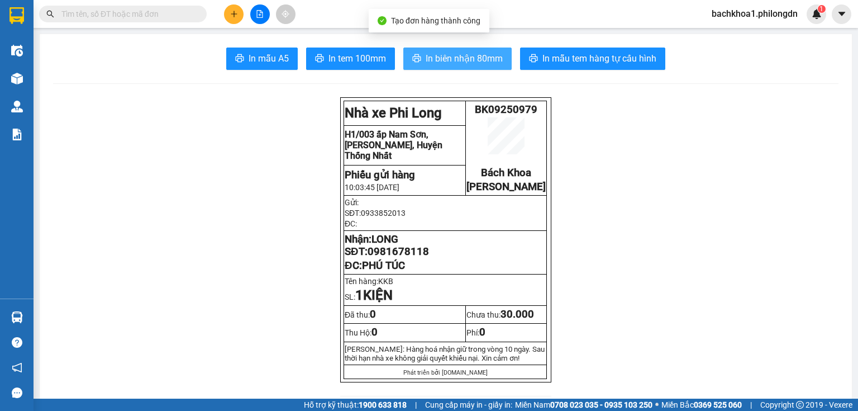
click at [427, 63] on span "In biên nhận 80mm" at bounding box center [464, 58] width 77 height 14
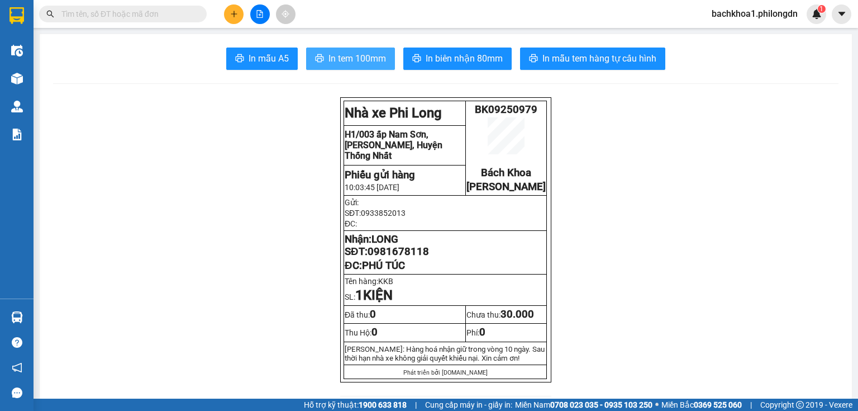
click at [329, 56] on span "In tem 100mm" at bounding box center [358, 58] width 58 height 14
click at [373, 258] on span "0981678118" at bounding box center [398, 251] width 61 height 12
click at [239, 18] on button at bounding box center [234, 14] width 20 height 20
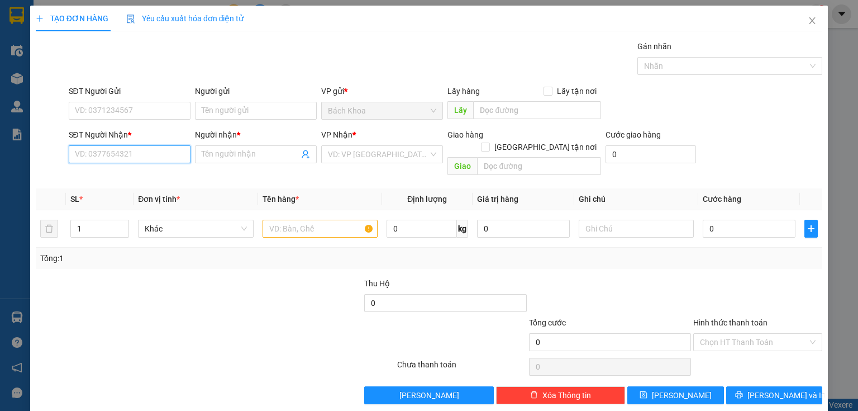
click at [154, 155] on input "SĐT Người Nhận *" at bounding box center [130, 154] width 122 height 18
type input "0937033634"
drag, startPoint x: 154, startPoint y: 177, endPoint x: 181, endPoint y: 172, distance: 27.2
click at [155, 177] on div "0937033634 - THẢO" at bounding box center [128, 176] width 107 height 12
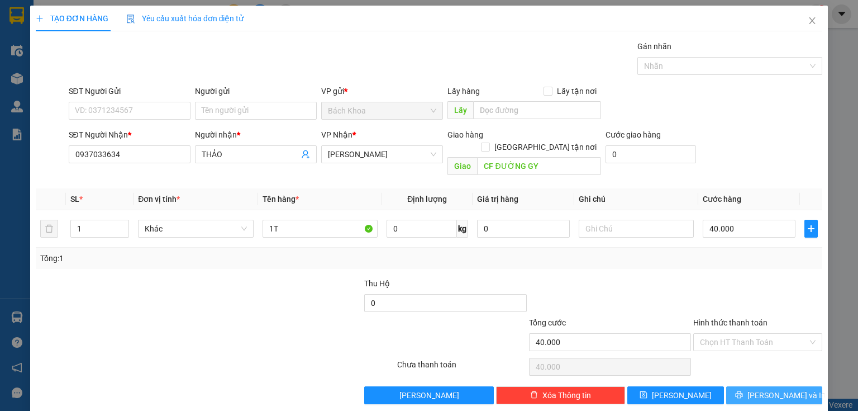
click at [758, 386] on button "[PERSON_NAME] và In" at bounding box center [774, 395] width 97 height 18
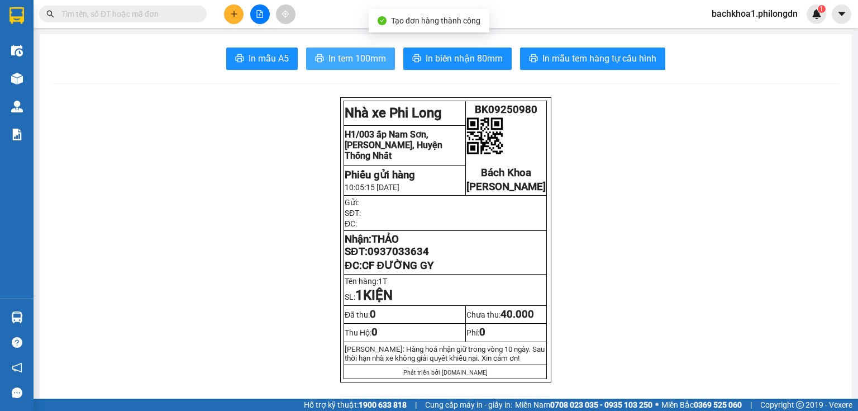
click at [349, 65] on button "In tem 100mm" at bounding box center [350, 58] width 89 height 22
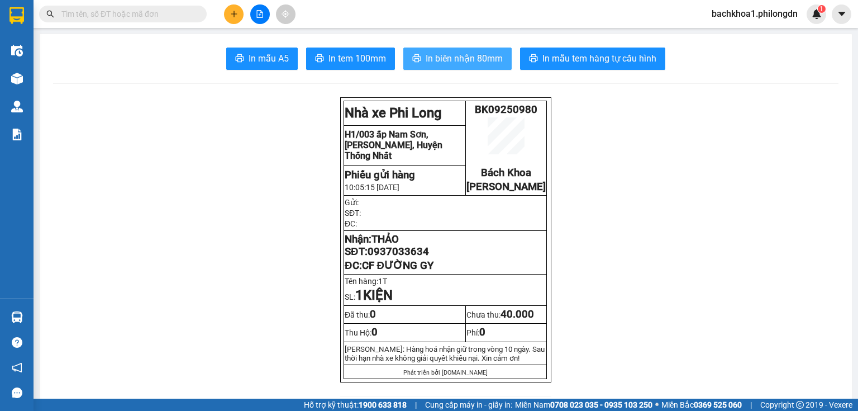
click at [436, 58] on span "In biên nhận 80mm" at bounding box center [464, 58] width 77 height 14
click at [419, 258] on span "0937033634" at bounding box center [398, 251] width 61 height 12
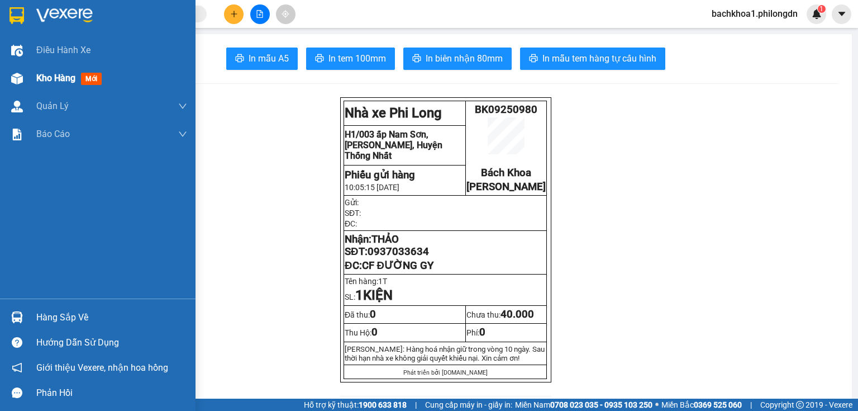
click at [54, 82] on span "Kho hàng" at bounding box center [55, 78] width 39 height 11
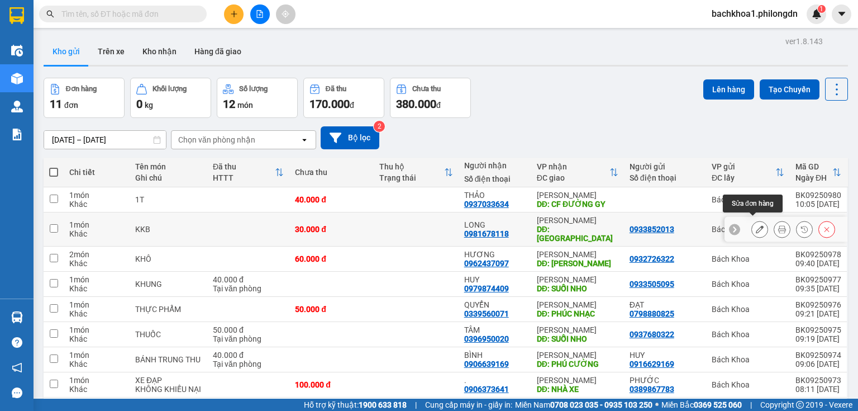
click at [756, 225] on icon at bounding box center [760, 229] width 8 height 8
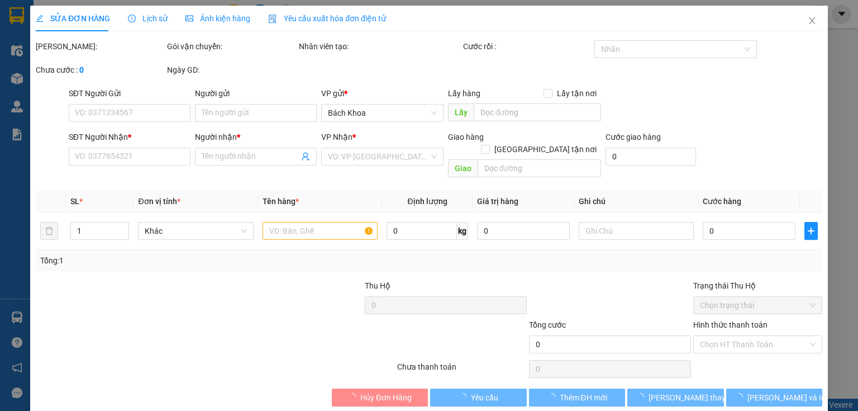
type input "0933852013"
type input "0981678118"
type input "LONG"
type input "PHÚ TÚC"
type input "30.000"
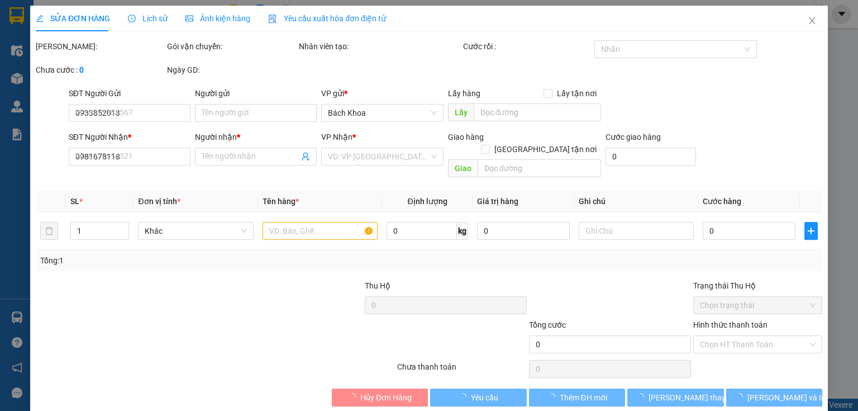
type input "30.000"
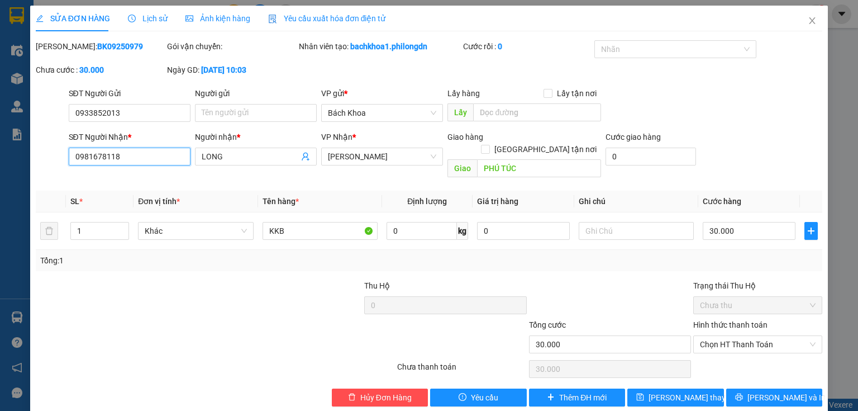
drag, startPoint x: 154, startPoint y: 158, endPoint x: 0, endPoint y: 51, distance: 187.2
click at [0, 56] on div "SỬA ĐƠN HÀNG Lịch sử Ảnh kiện hàng Yêu cầu xuất hóa đơn điện tử Total Paid Fee …" at bounding box center [429, 205] width 858 height 411
type input "0933852013"
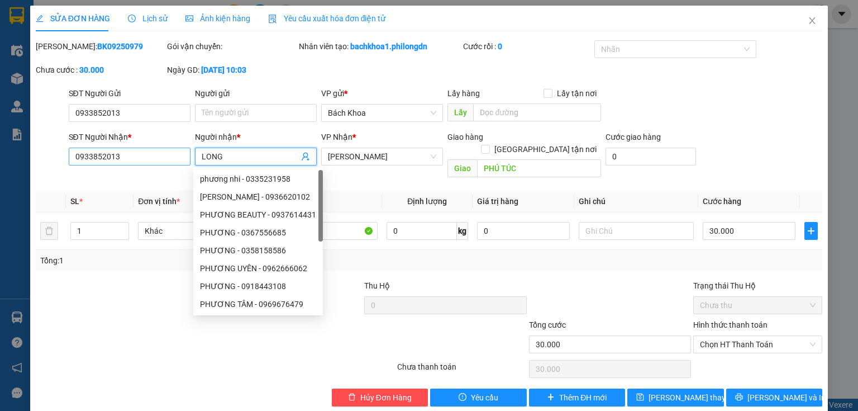
drag, startPoint x: 221, startPoint y: 157, endPoint x: 134, endPoint y: 154, distance: 87.2
click at [134, 154] on div "SĐT Người Nhận * 0933852013 Người nhận * LONG VP Nhận * Gia Kiệm Giao hàng Gia…" at bounding box center [445, 156] width 759 height 51
type input "D"
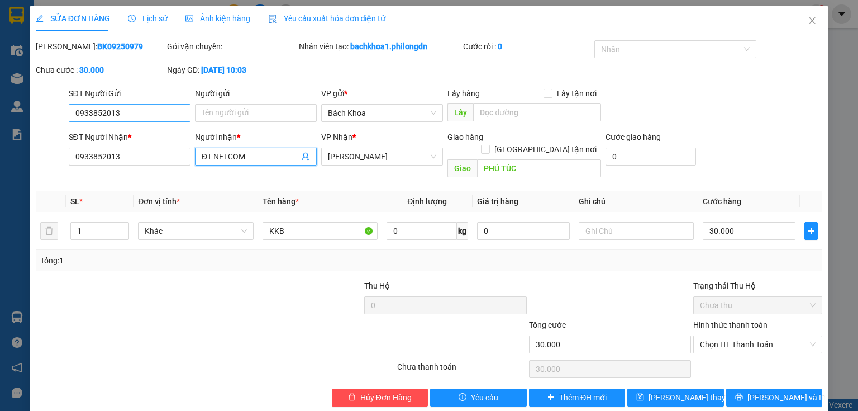
type input "ĐT NETCOM"
drag, startPoint x: 127, startPoint y: 115, endPoint x: 1, endPoint y: 137, distance: 128.8
click at [0, 159] on div "SỬA ĐƠN HÀNG Lịch sử Ảnh kiện hàng Yêu cầu xuất hóa đơn điện tử Total Paid Fee …" at bounding box center [429, 205] width 858 height 411
type input "0981678118"
drag, startPoint x: 130, startPoint y: 299, endPoint x: 152, endPoint y: 289, distance: 24.0
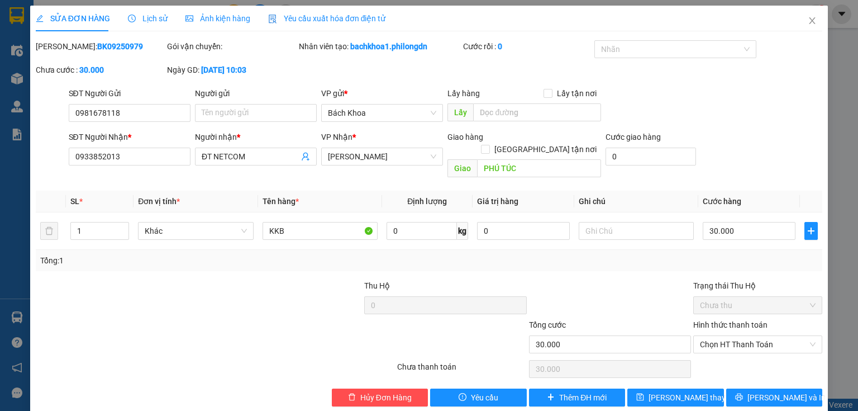
click at [131, 299] on div at bounding box center [117, 298] width 164 height 39
click at [805, 388] on button "[PERSON_NAME] và In" at bounding box center [774, 397] width 97 height 18
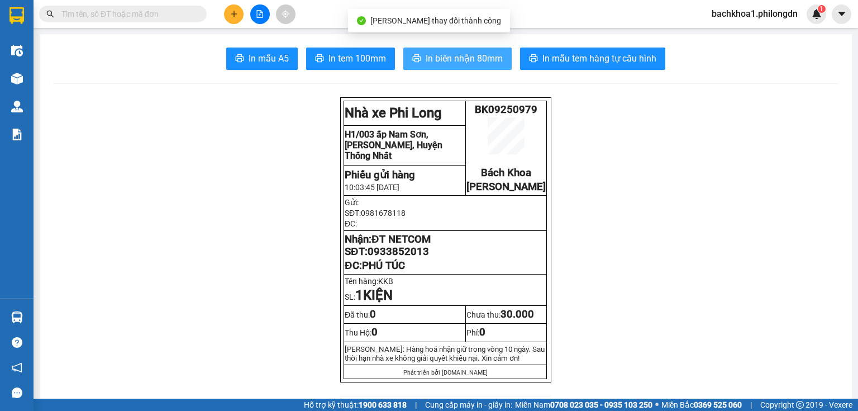
click at [416, 60] on icon "printer" at bounding box center [416, 58] width 9 height 9
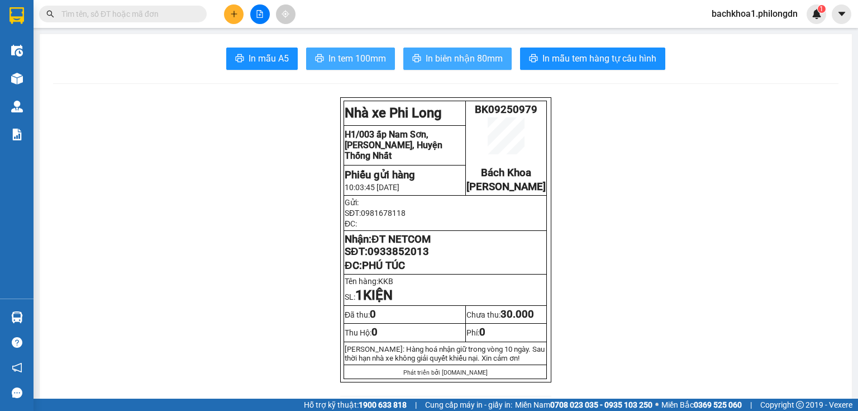
click at [321, 58] on button "In tem 100mm" at bounding box center [350, 58] width 89 height 22
click at [380, 258] on span "0933852013" at bounding box center [398, 251] width 61 height 12
